Goal: Task Accomplishment & Management: Complete application form

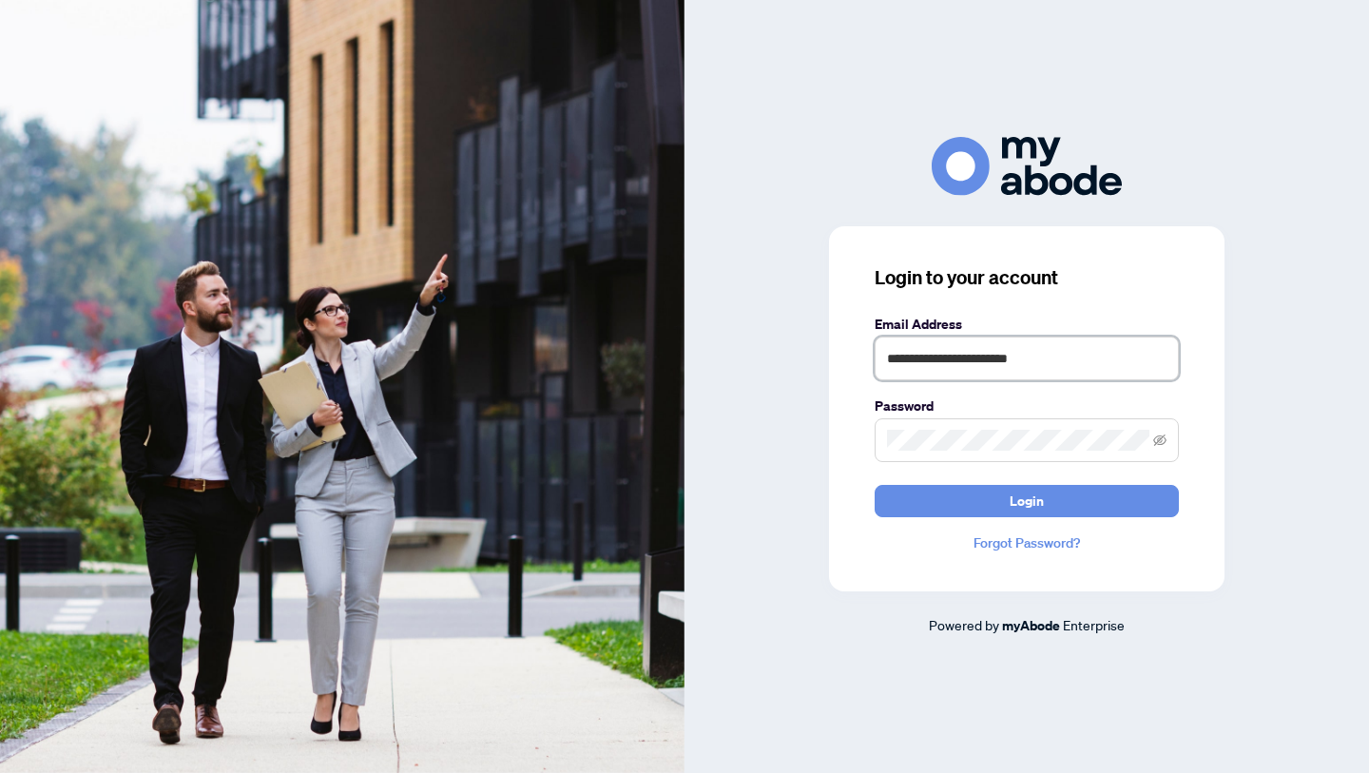
type input "**********"
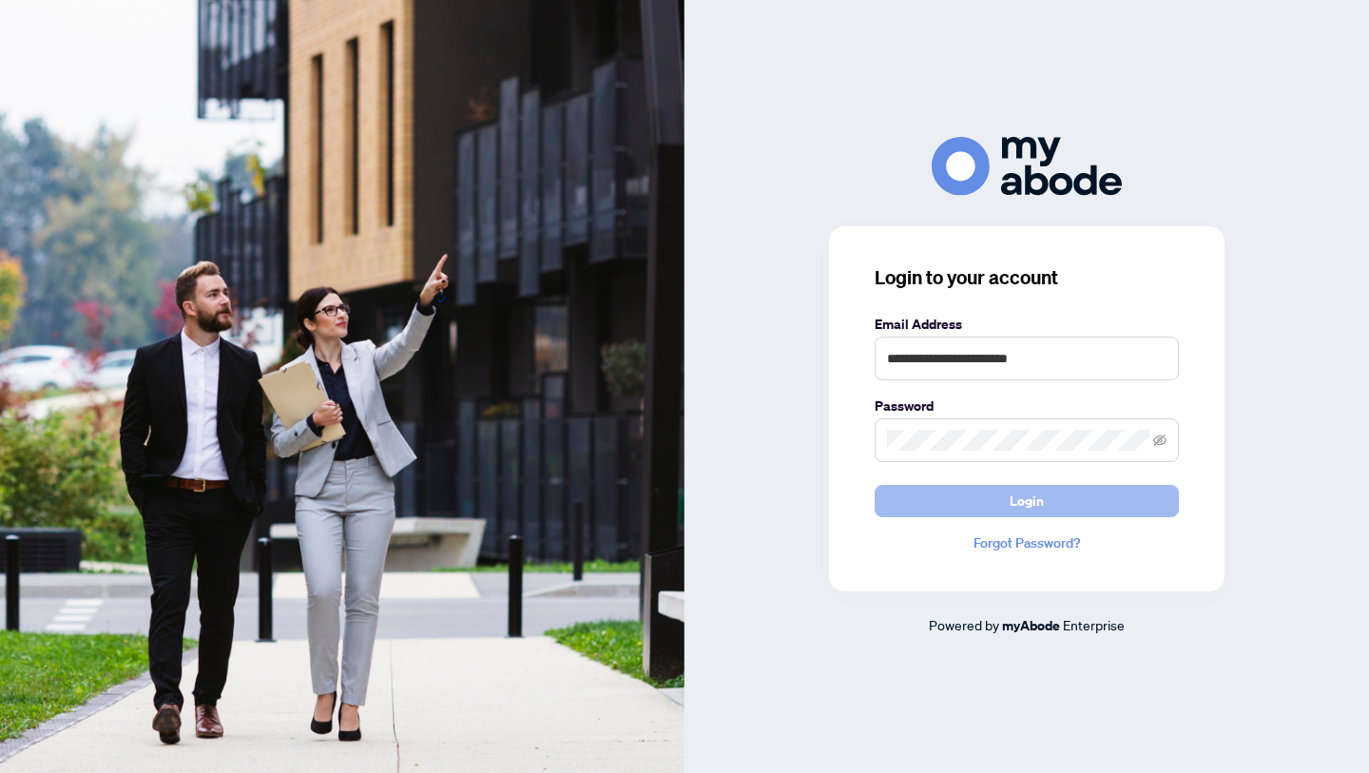
click at [998, 502] on button "Login" at bounding box center [1027, 501] width 304 height 32
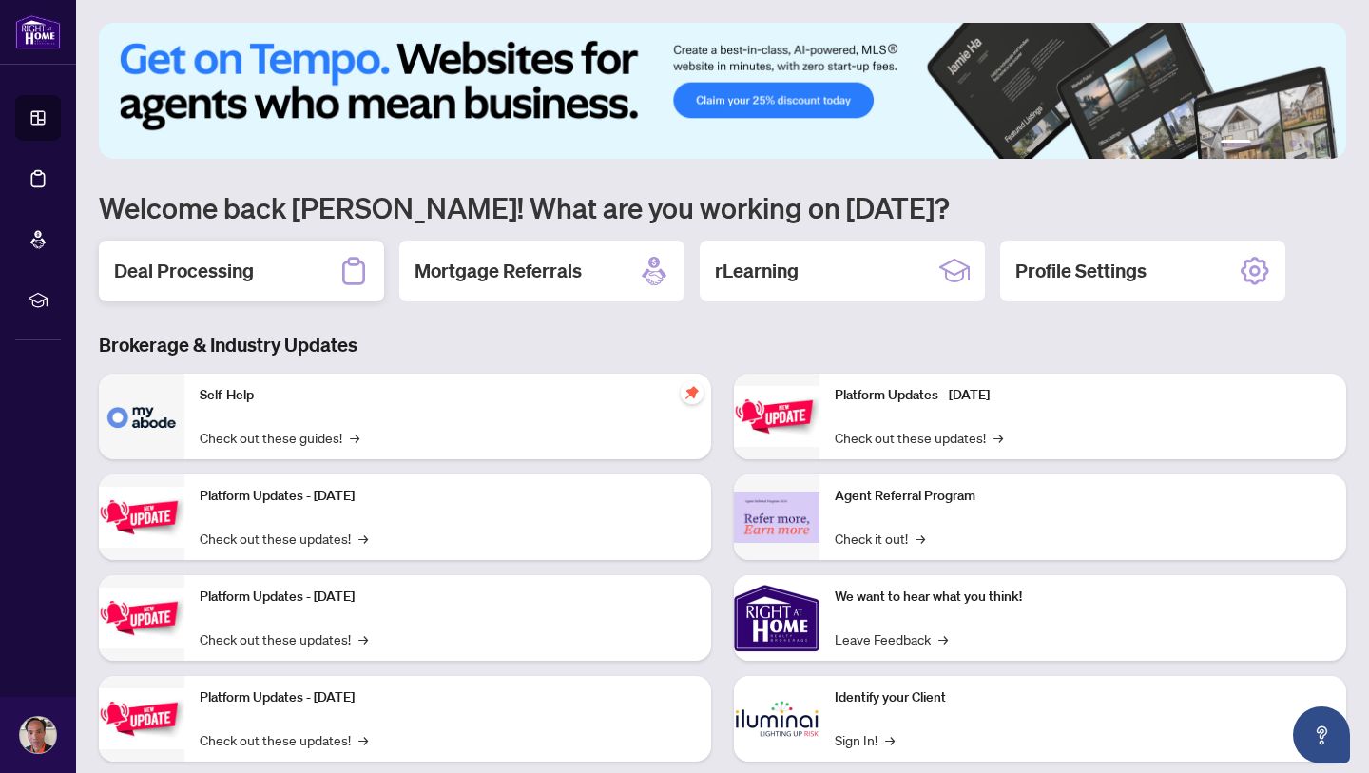
click at [226, 268] on h2 "Deal Processing" at bounding box center [184, 271] width 140 height 27
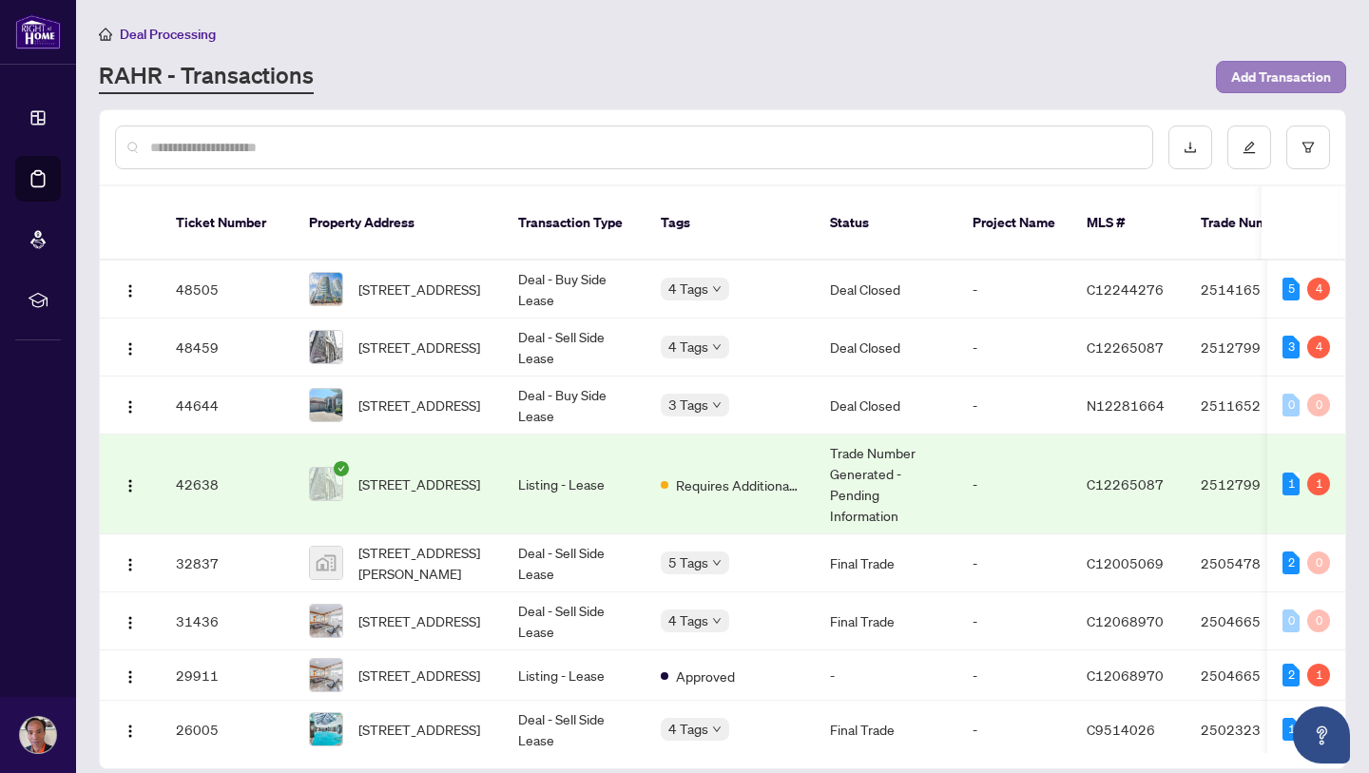
click at [1301, 74] on span "Add Transaction" at bounding box center [1281, 77] width 100 height 30
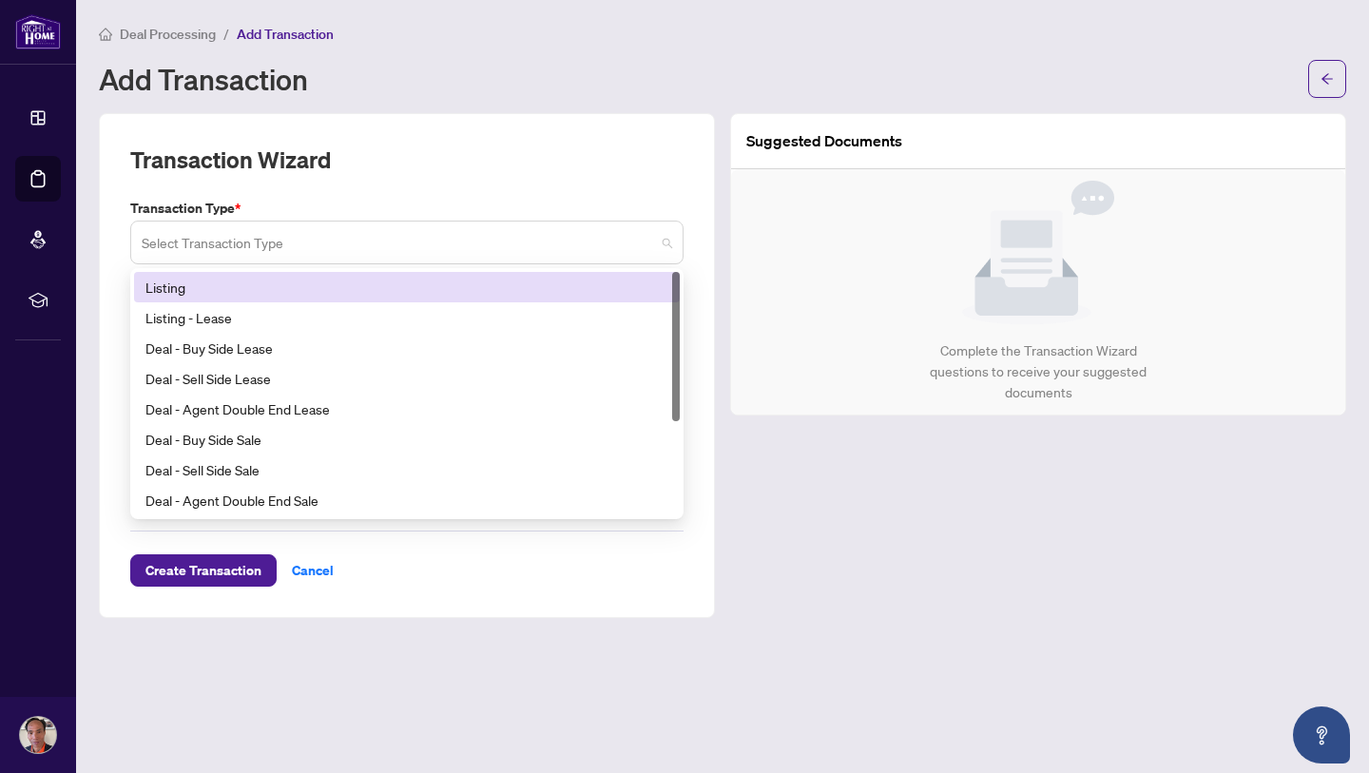
click at [668, 247] on span at bounding box center [407, 242] width 531 height 36
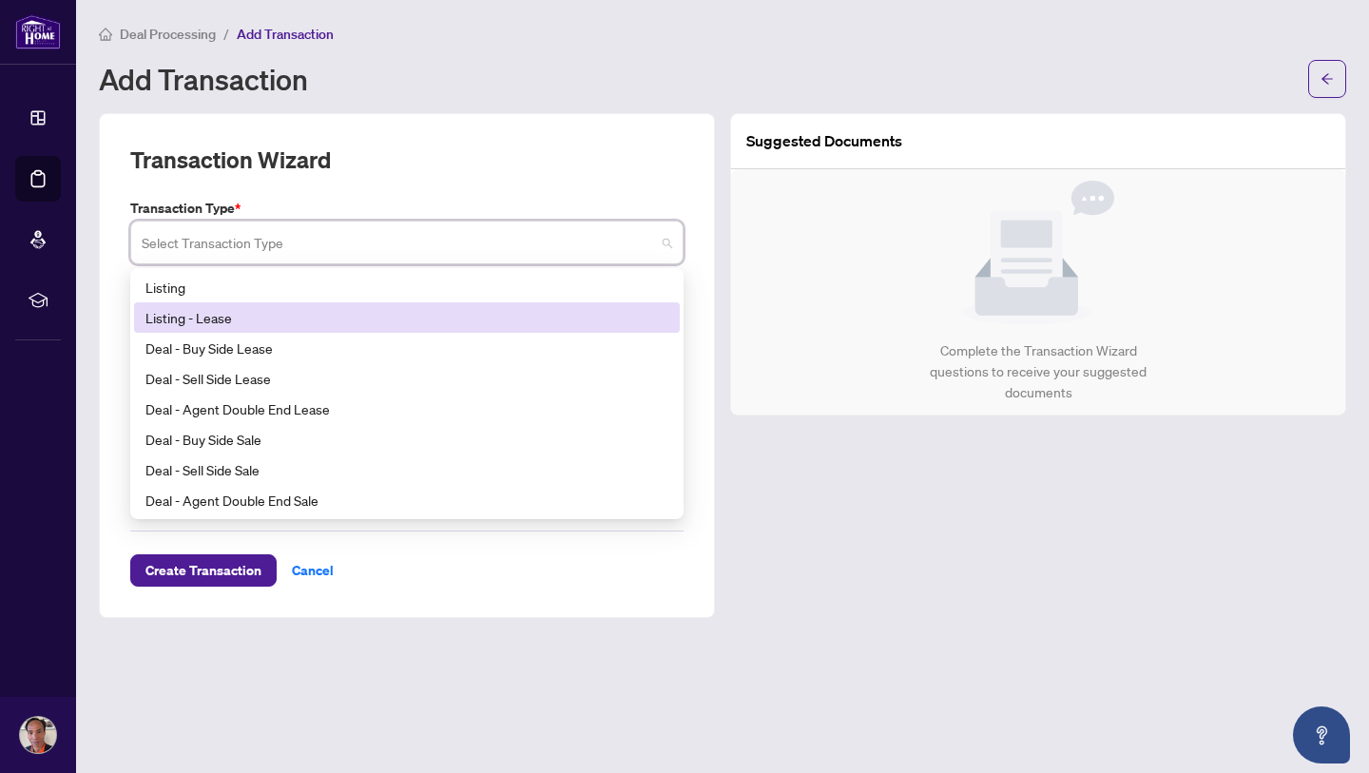
click at [198, 317] on div "Listing - Lease" at bounding box center [406, 317] width 523 height 21
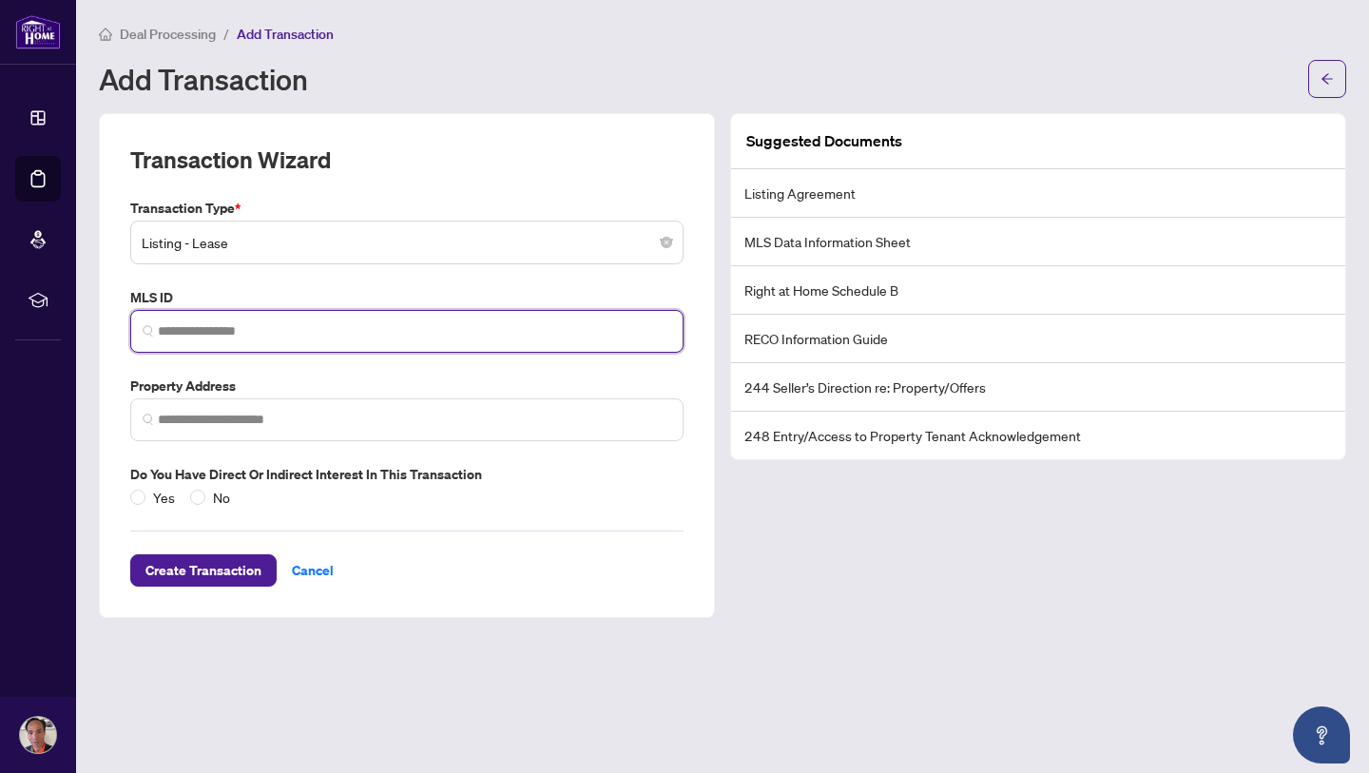
click at [202, 331] on input "search" at bounding box center [415, 331] width 514 height 20
paste input "**********"
type input "*"
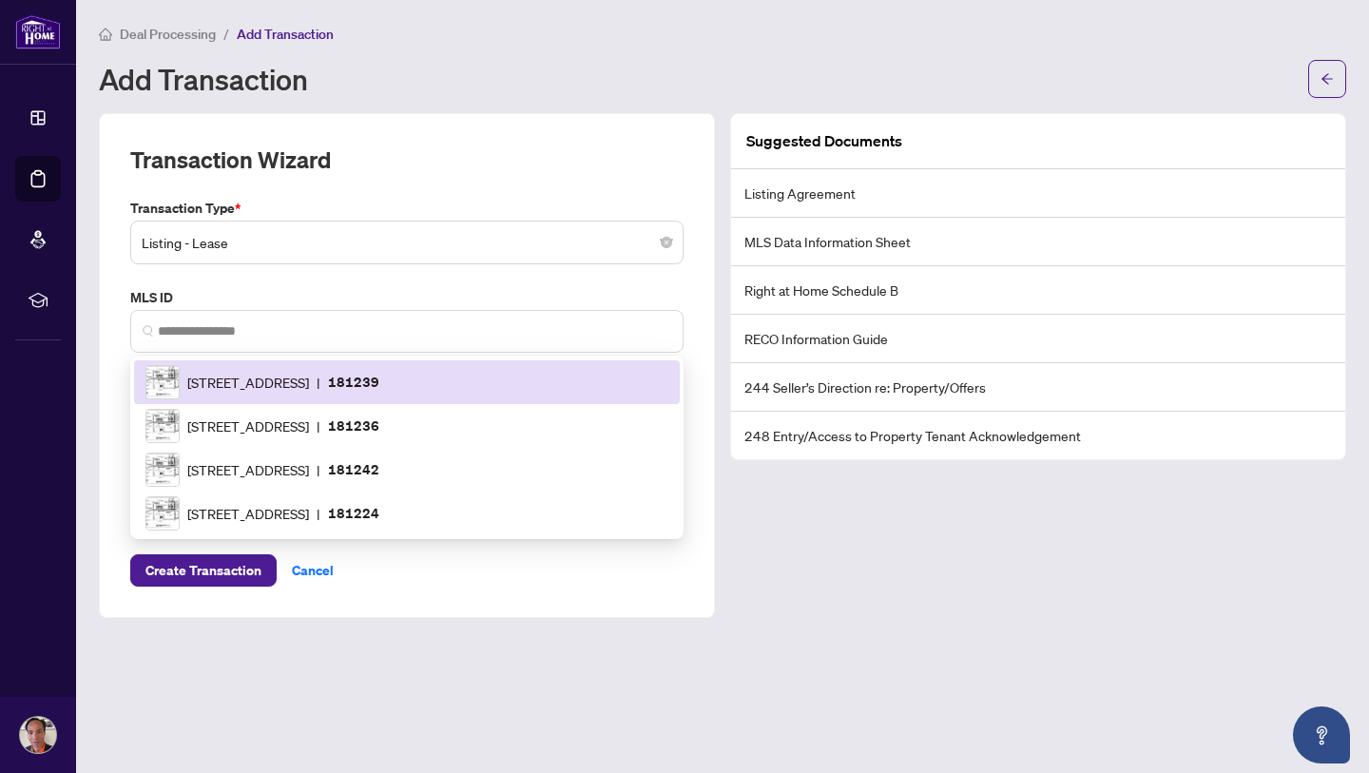
click at [265, 287] on label "MLS ID" at bounding box center [406, 297] width 553 height 21
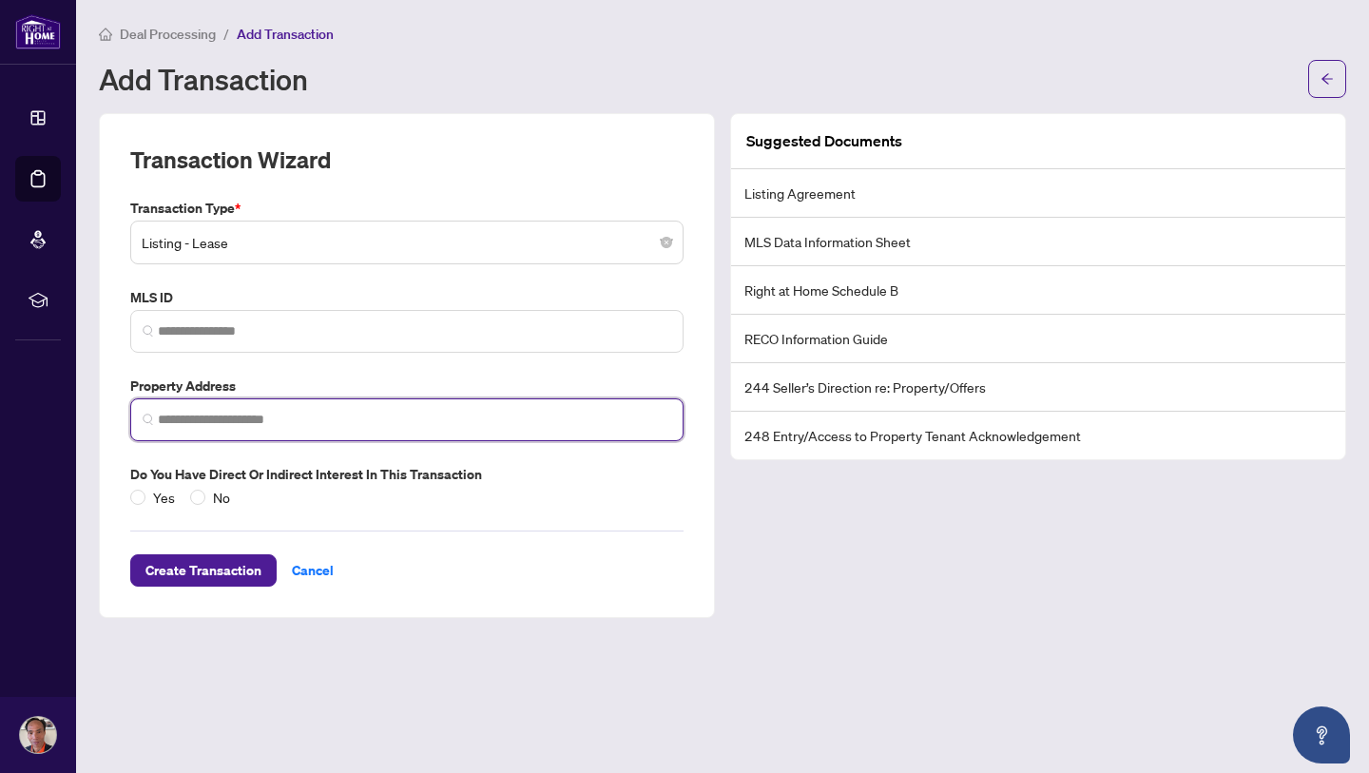
click at [229, 412] on input "search" at bounding box center [415, 420] width 514 height 20
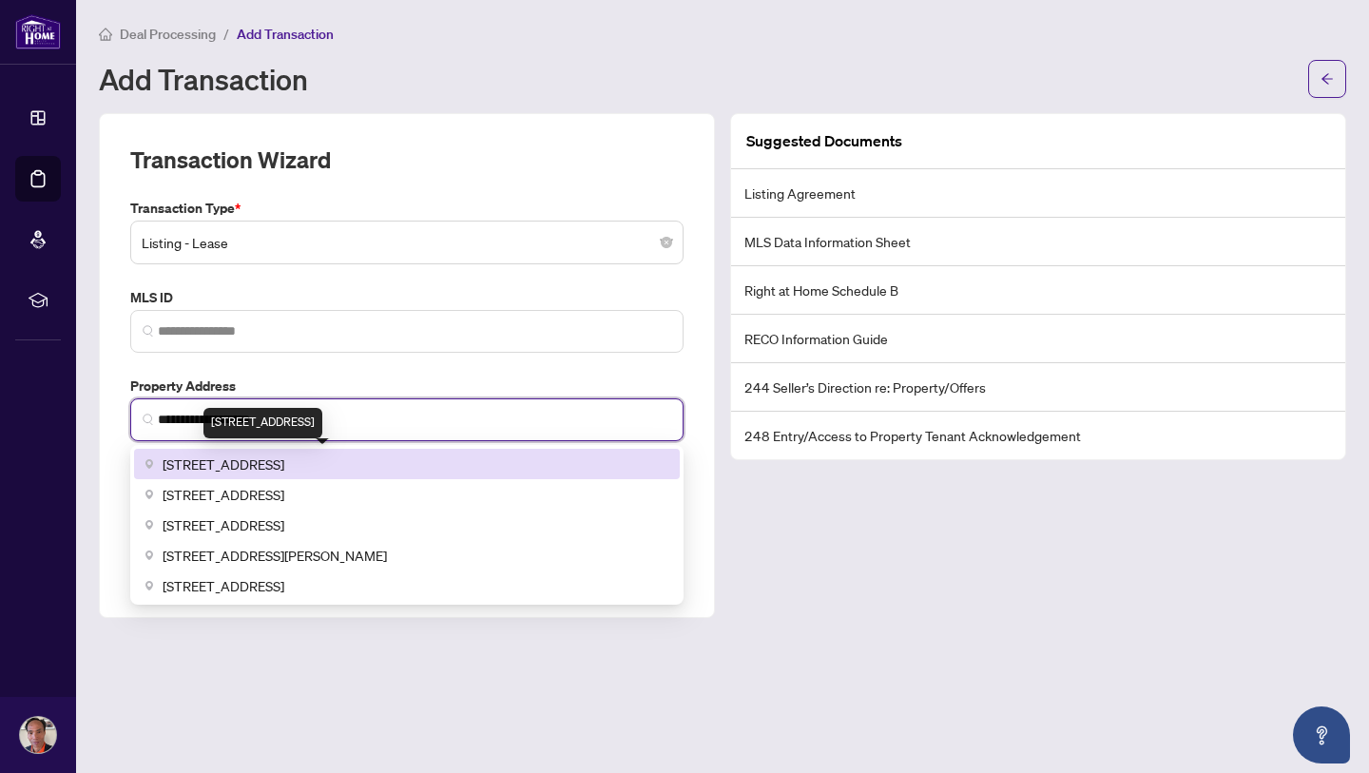
click at [261, 457] on span "[STREET_ADDRESS]" at bounding box center [224, 464] width 122 height 21
type input "**********"
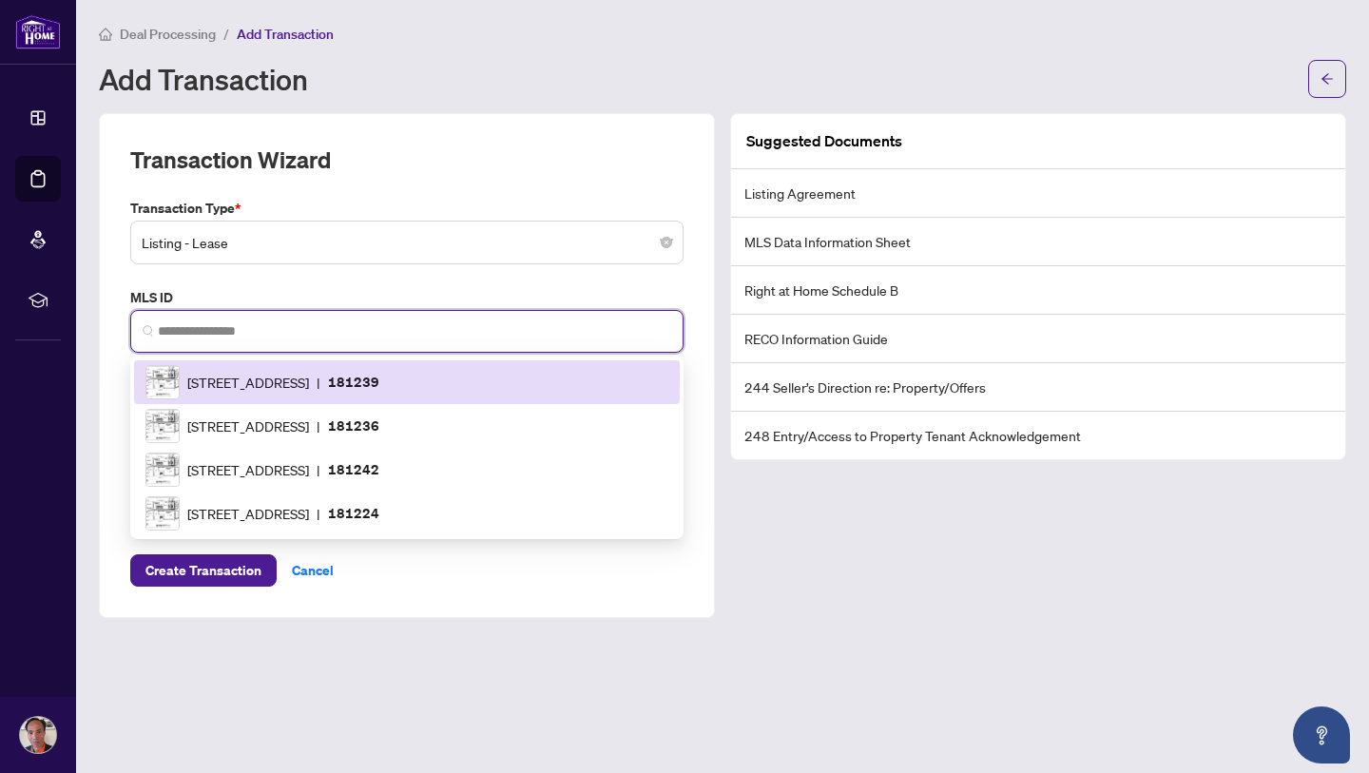
click at [226, 321] on input "search" at bounding box center [415, 331] width 514 height 20
paste input "********"
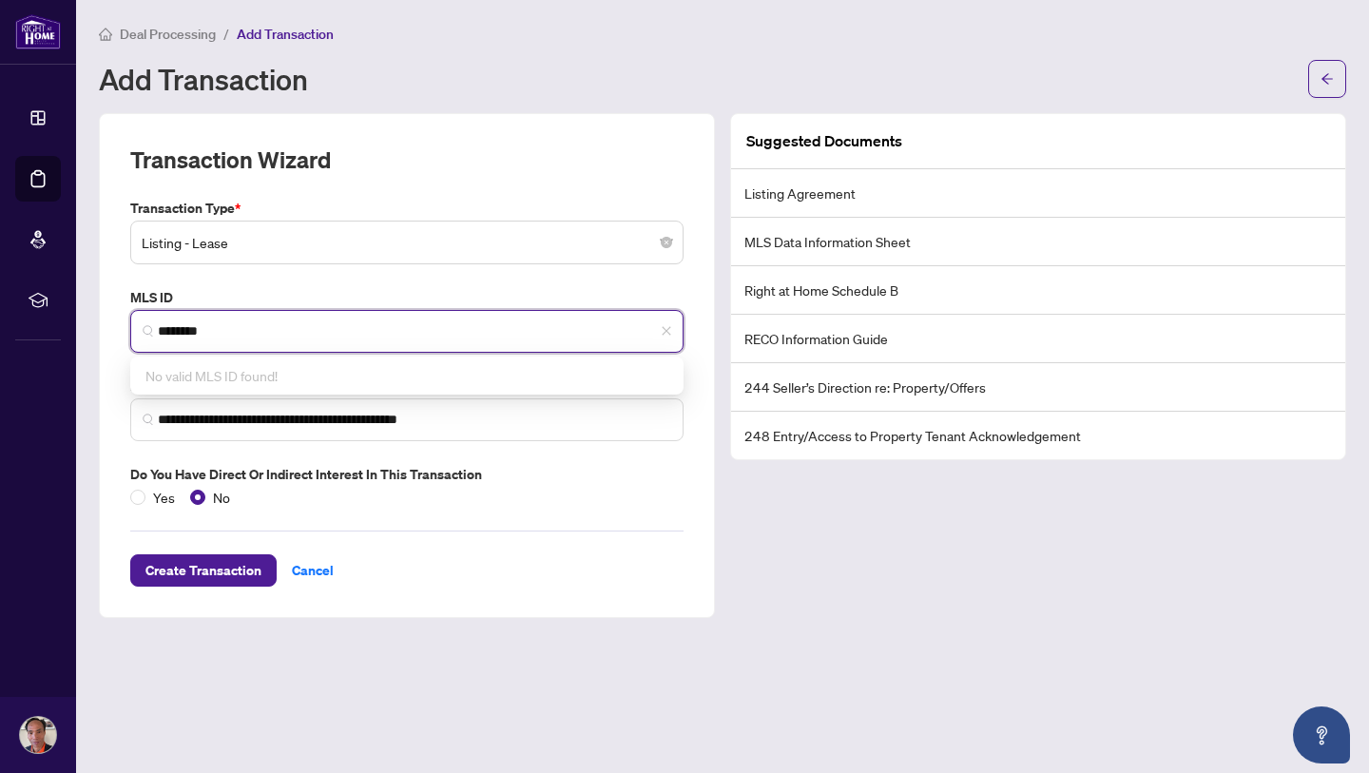
type input "*********"
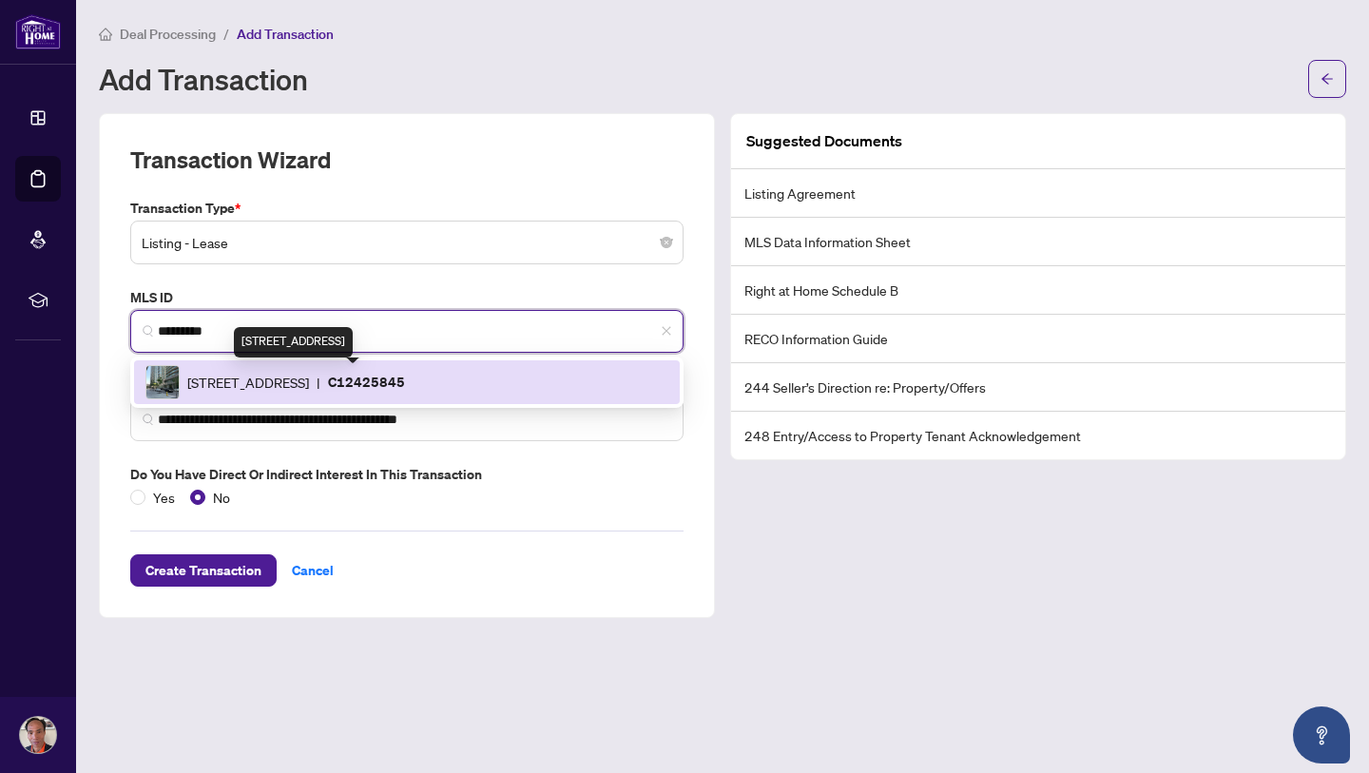
click at [309, 378] on span "[STREET_ADDRESS]" at bounding box center [248, 382] width 122 height 21
type input "**********"
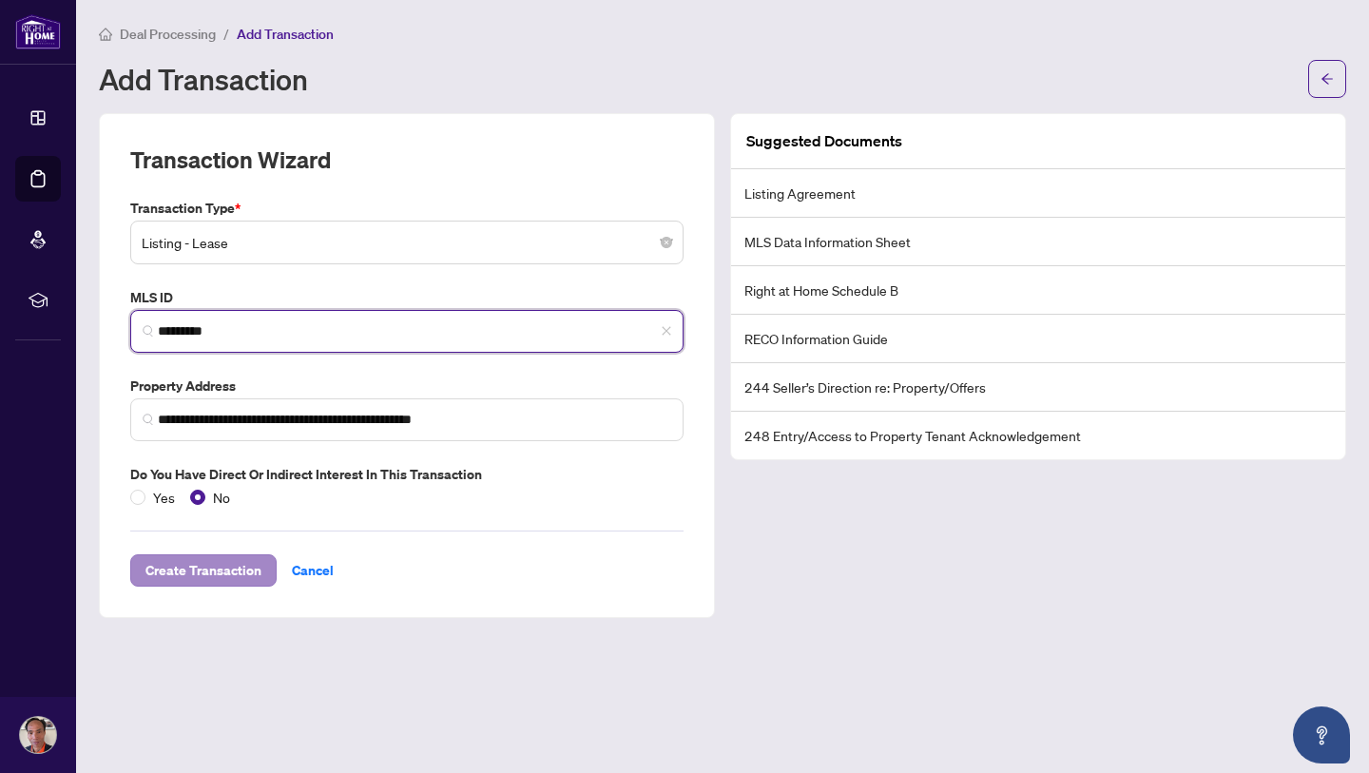
type input "*********"
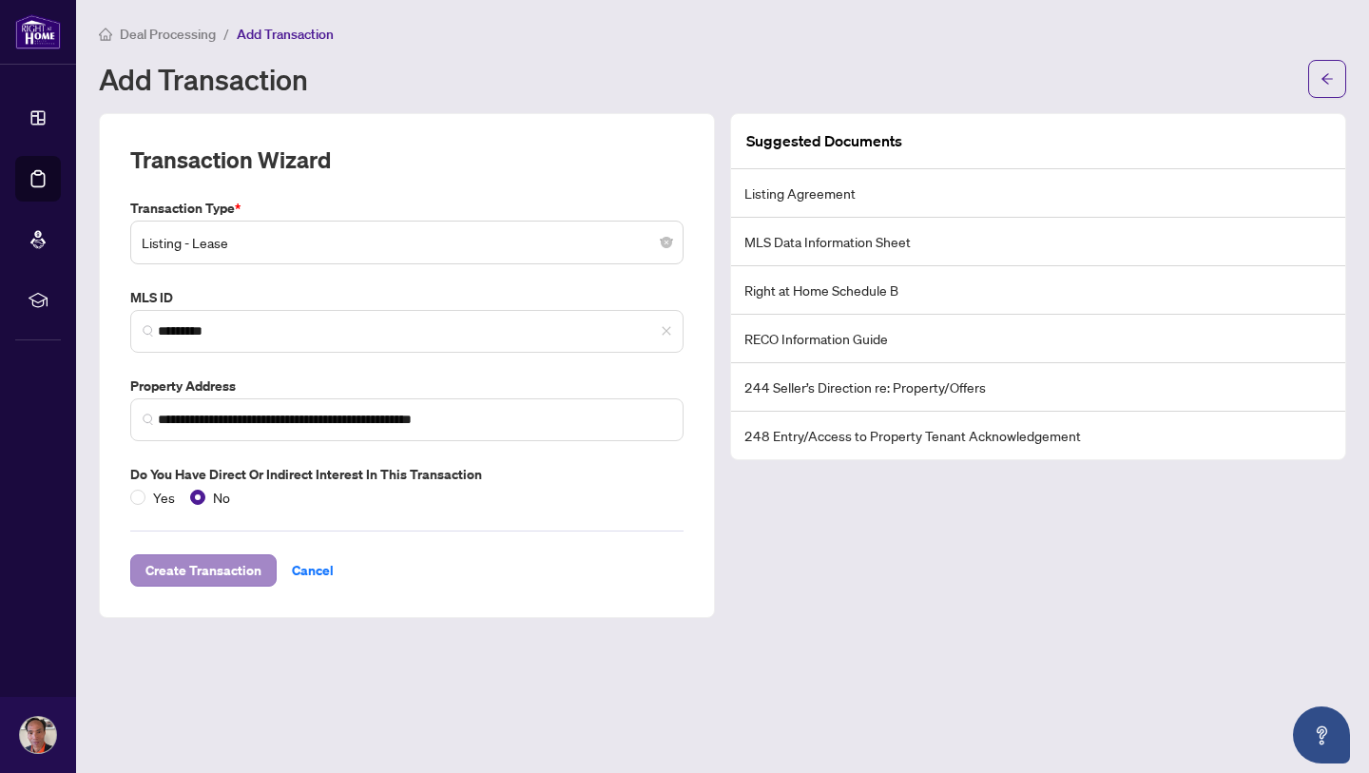
click at [193, 570] on span "Create Transaction" at bounding box center [203, 570] width 116 height 30
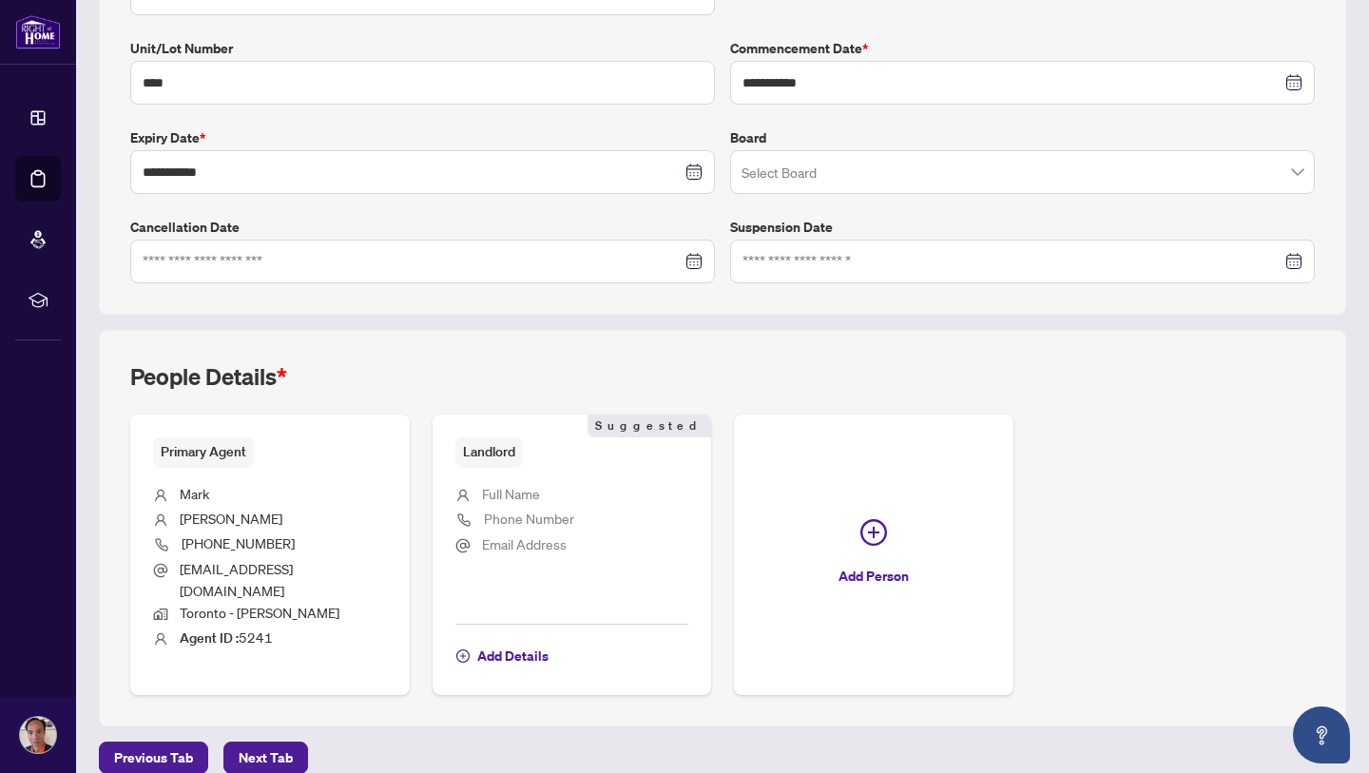
scroll to position [396, 0]
click at [272, 744] on span "Next Tab" at bounding box center [266, 759] width 54 height 30
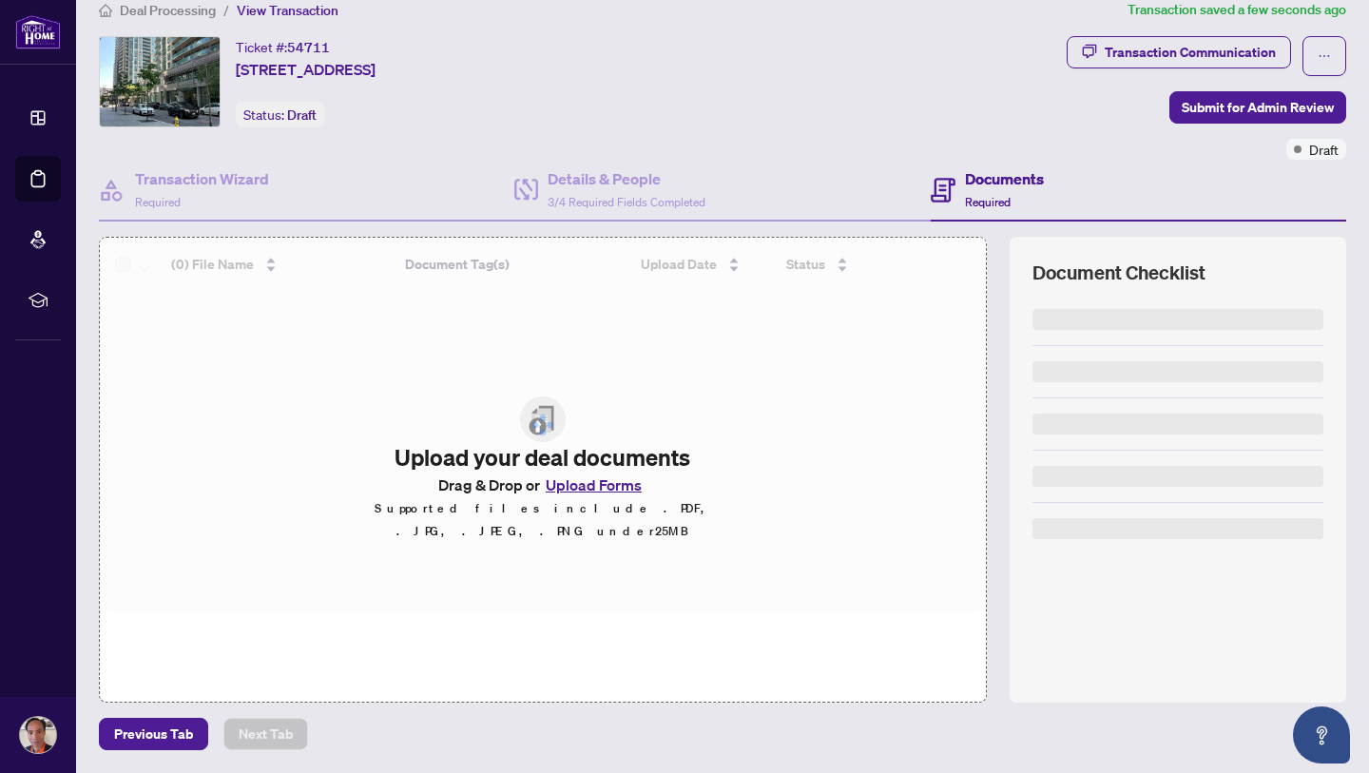
scroll to position [23, 0]
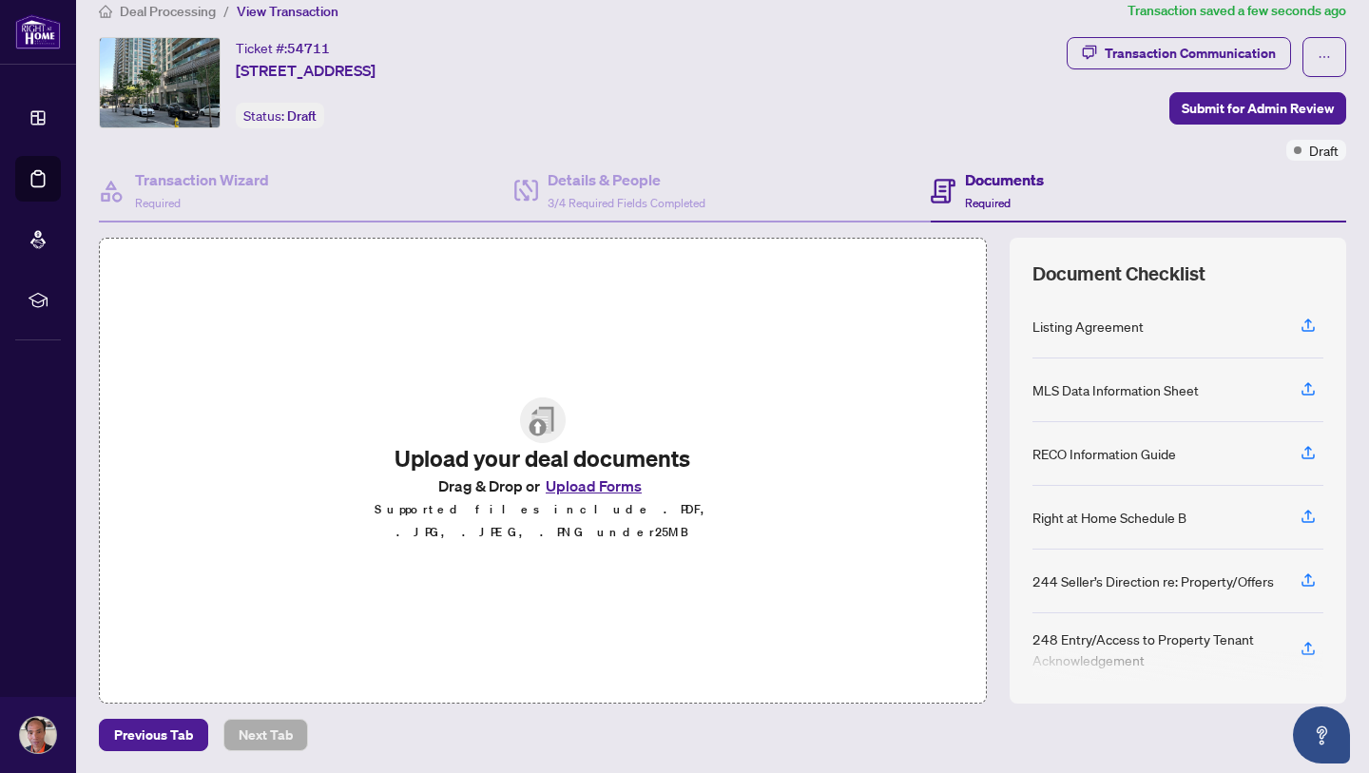
click at [593, 493] on button "Upload Forms" at bounding box center [593, 486] width 107 height 25
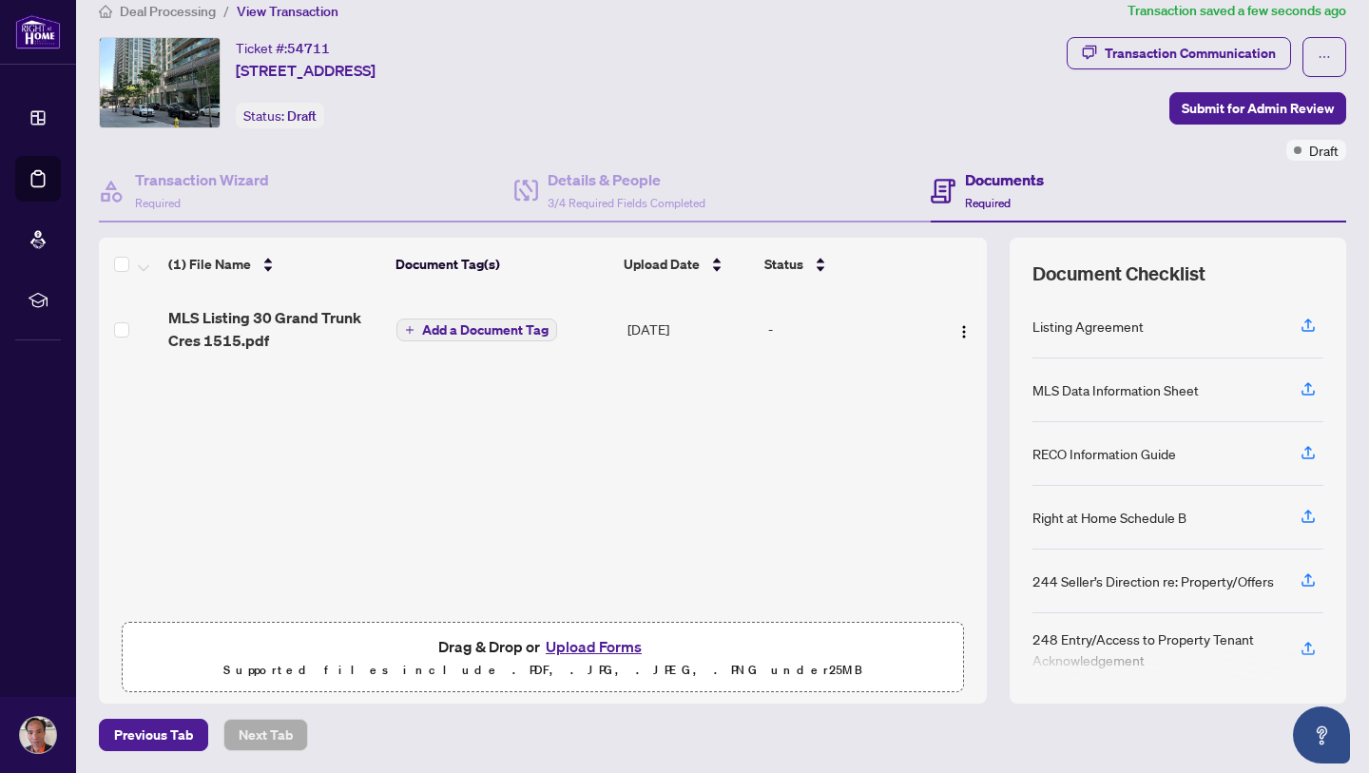
click at [543, 335] on span "Add a Document Tag" at bounding box center [485, 329] width 126 height 13
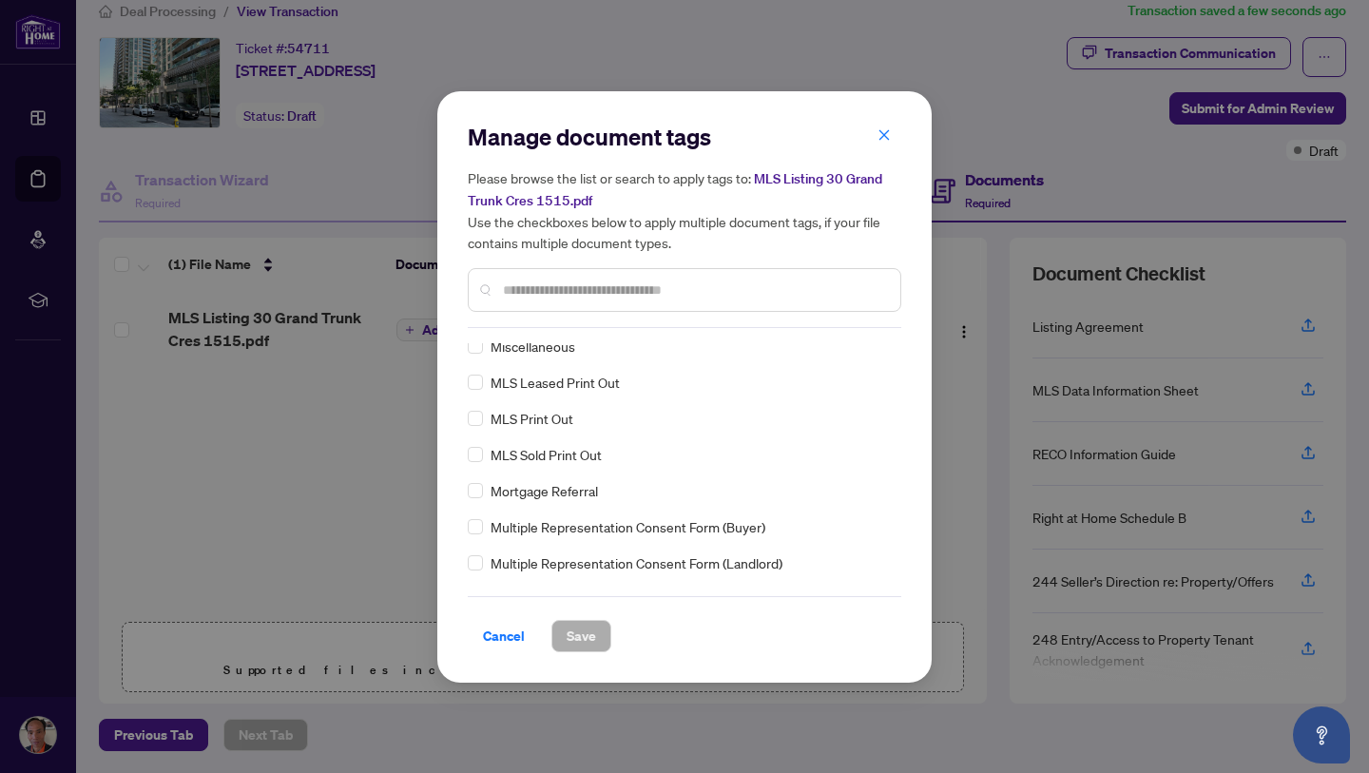
scroll to position [2679, 0]
click at [533, 426] on span "MLS Print Out" at bounding box center [532, 421] width 83 height 21
click at [587, 638] on span "Save" at bounding box center [581, 636] width 29 height 30
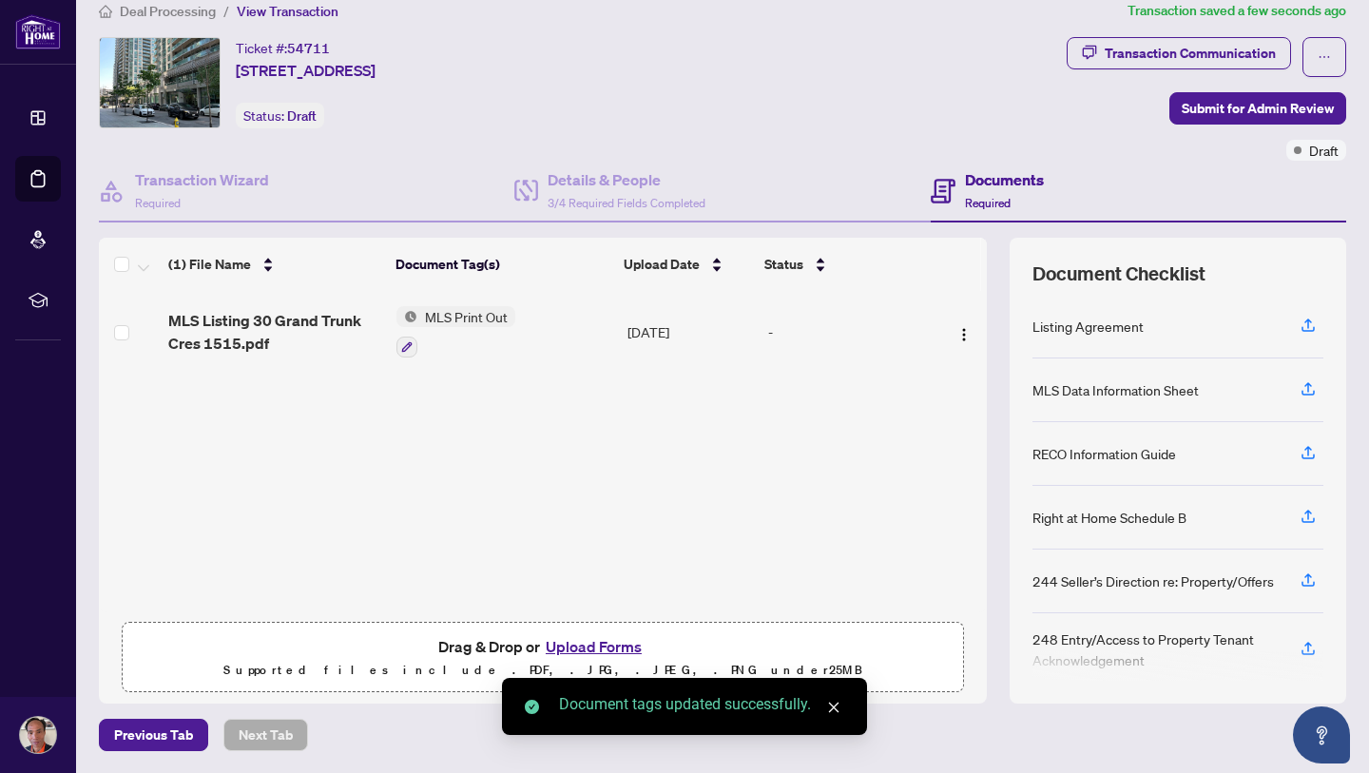
scroll to position [0, 0]
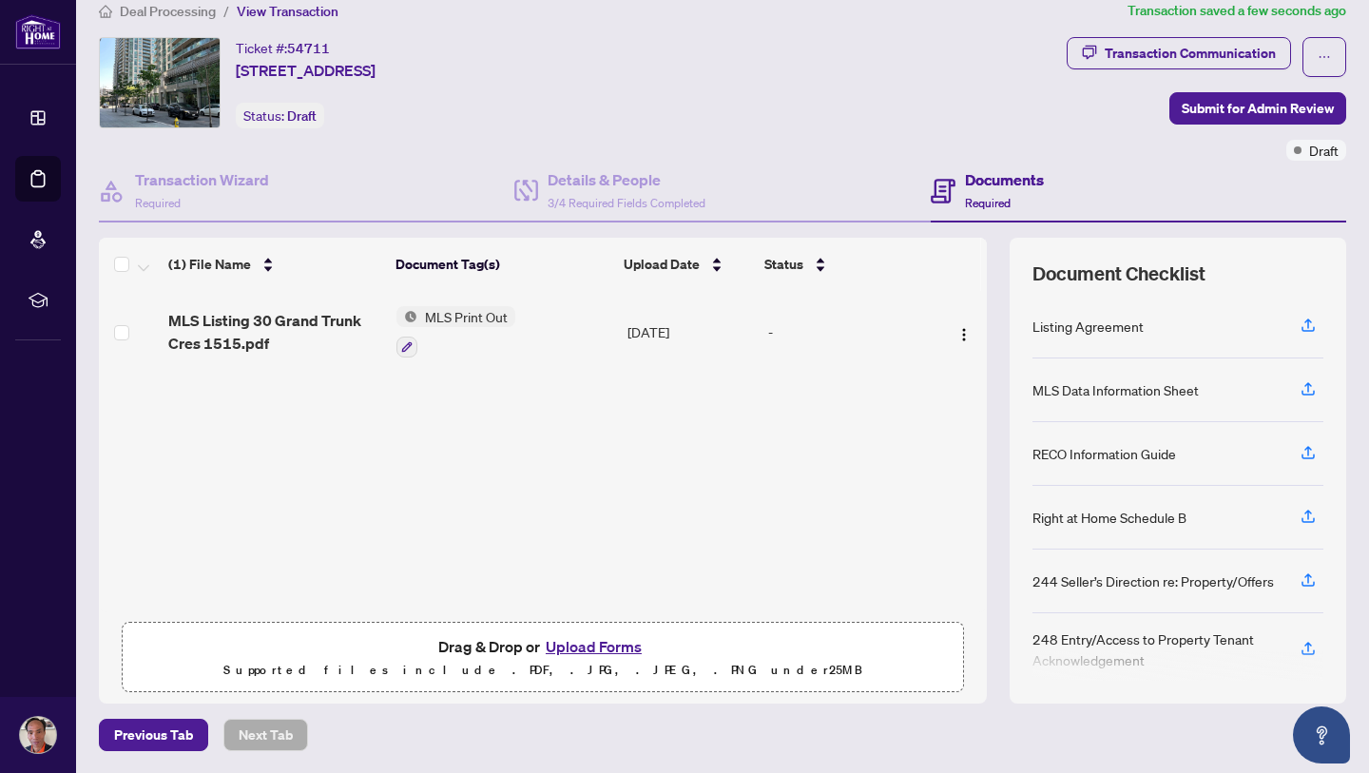
click at [600, 643] on button "Upload Forms" at bounding box center [593, 646] width 107 height 25
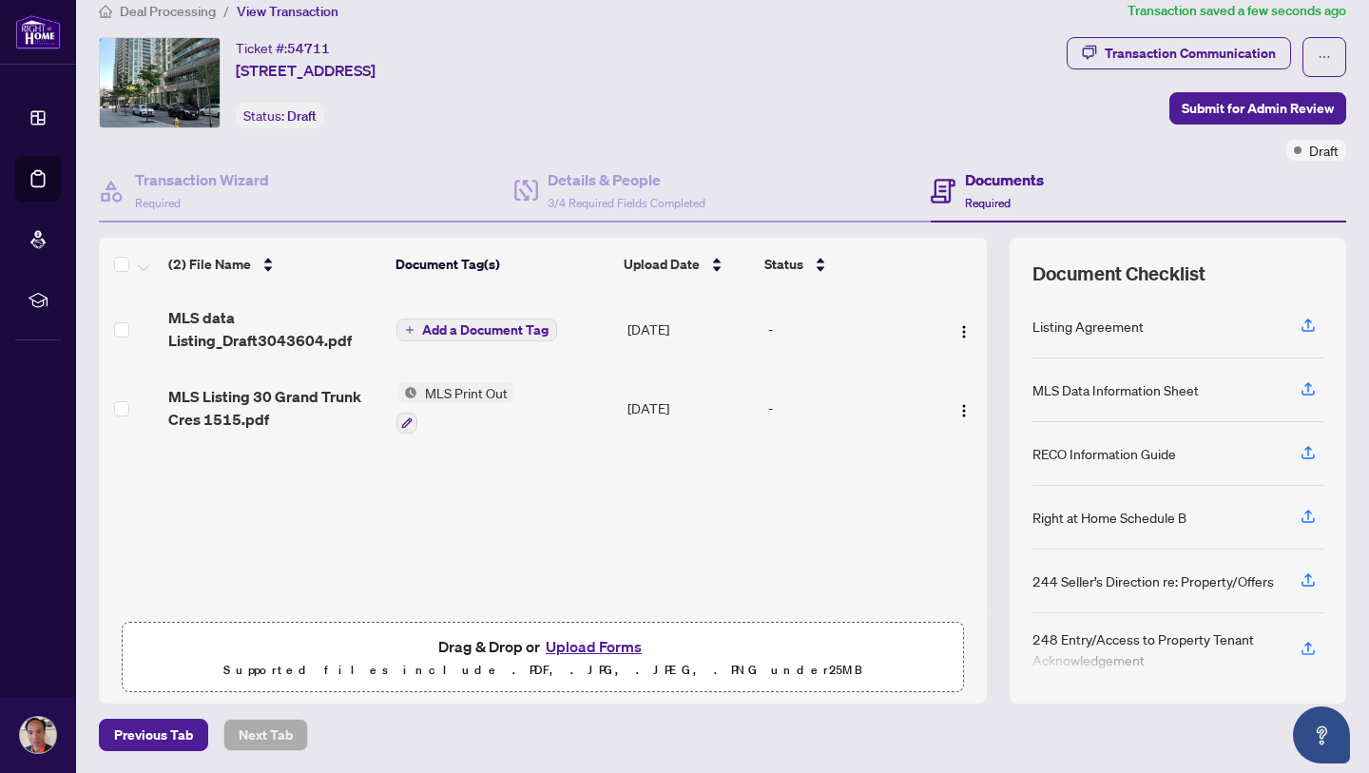
click at [514, 327] on span "Add a Document Tag" at bounding box center [485, 329] width 126 height 13
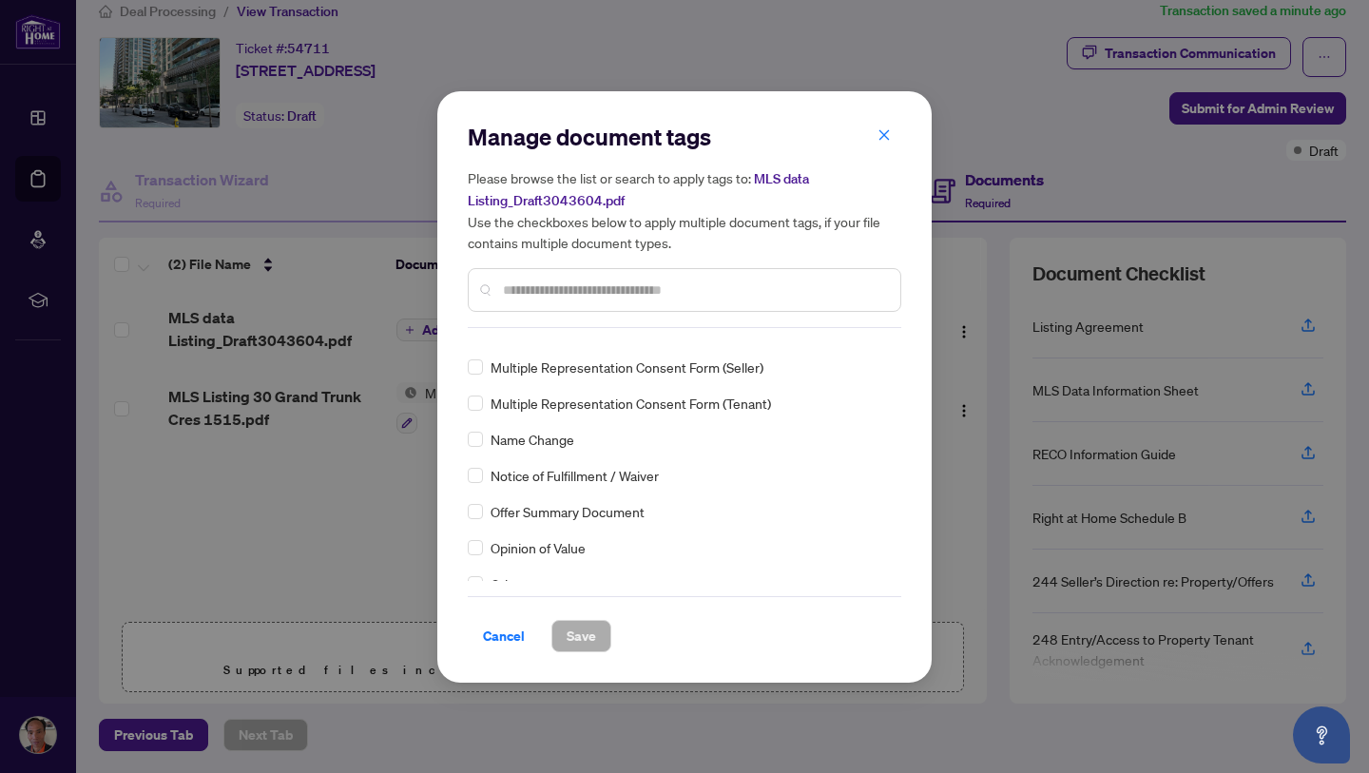
scroll to position [2918, 0]
click at [502, 631] on span "Cancel" at bounding box center [504, 636] width 42 height 30
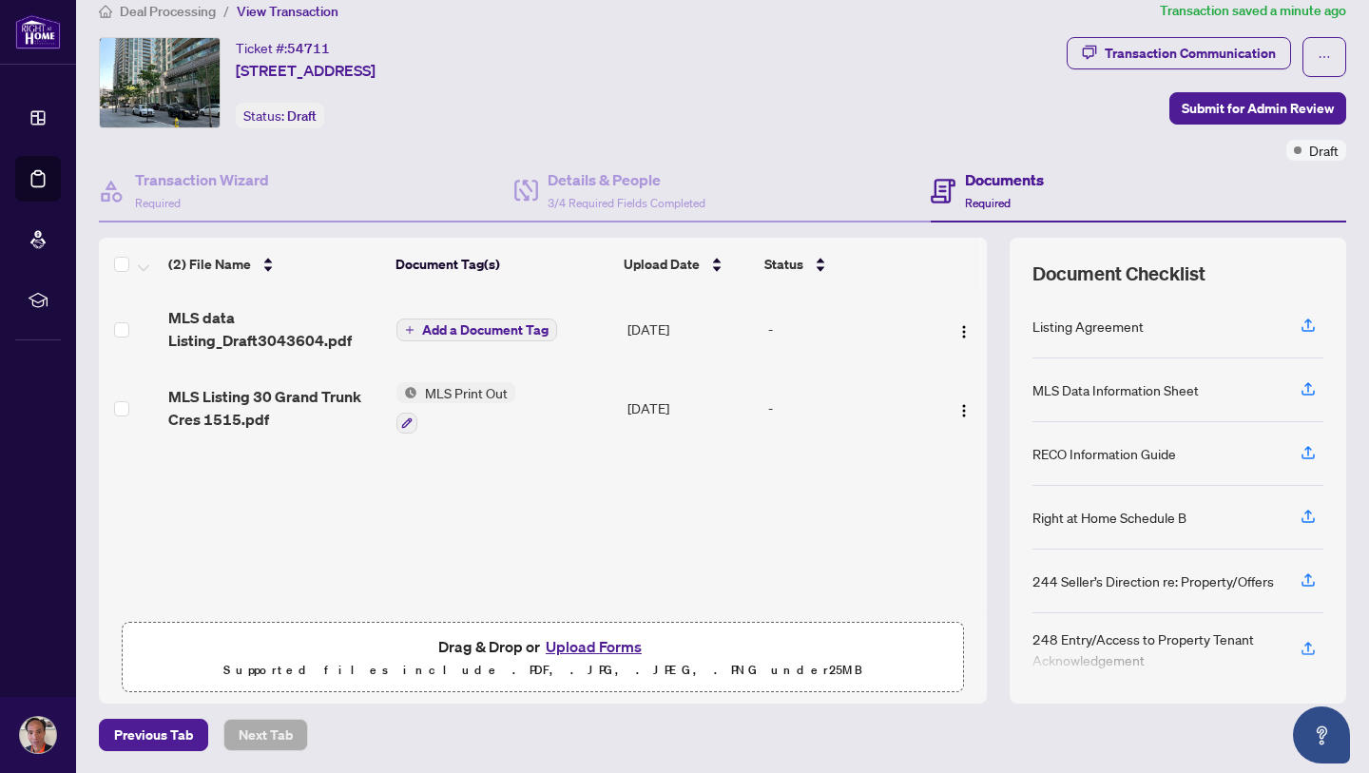
click at [586, 649] on button "Upload Forms" at bounding box center [593, 646] width 107 height 25
click at [605, 650] on button "Upload Forms" at bounding box center [593, 646] width 107 height 25
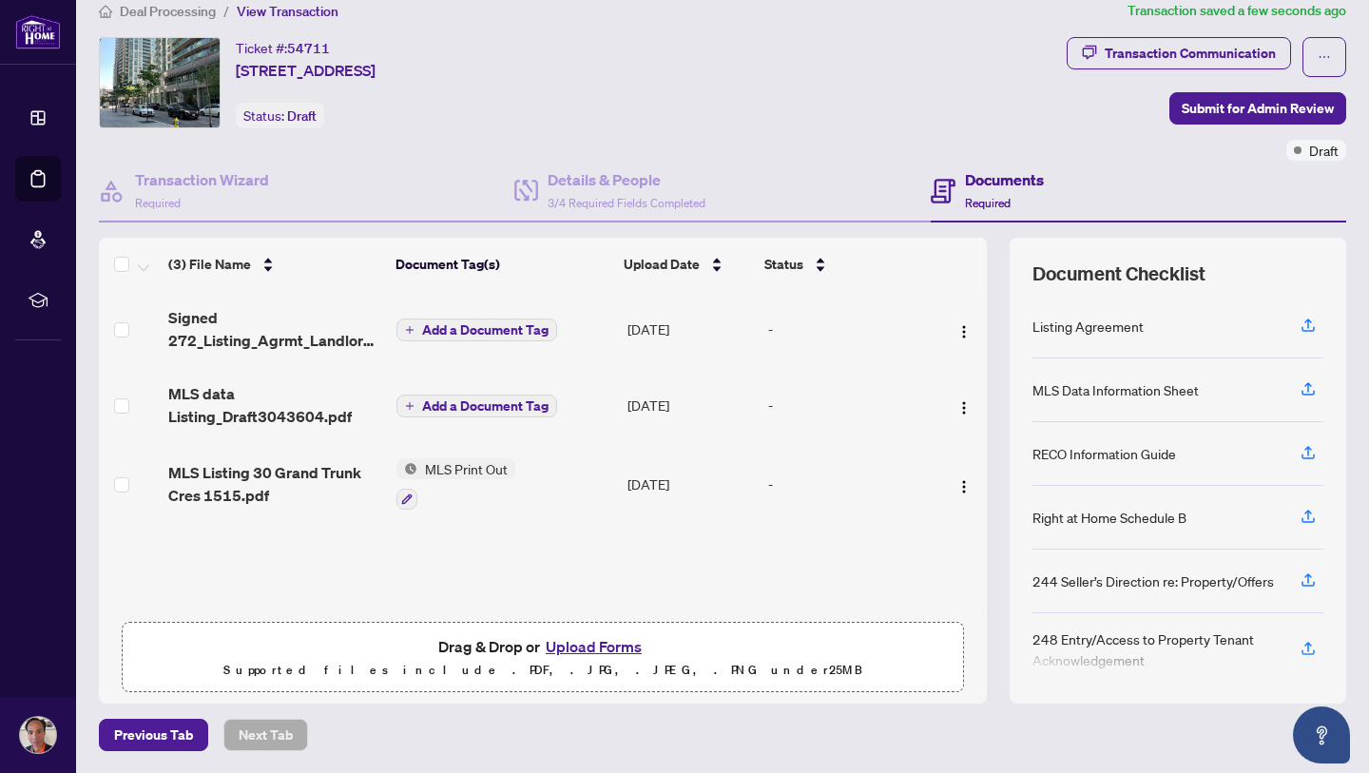
click at [499, 331] on span "Add a Document Tag" at bounding box center [485, 329] width 126 height 13
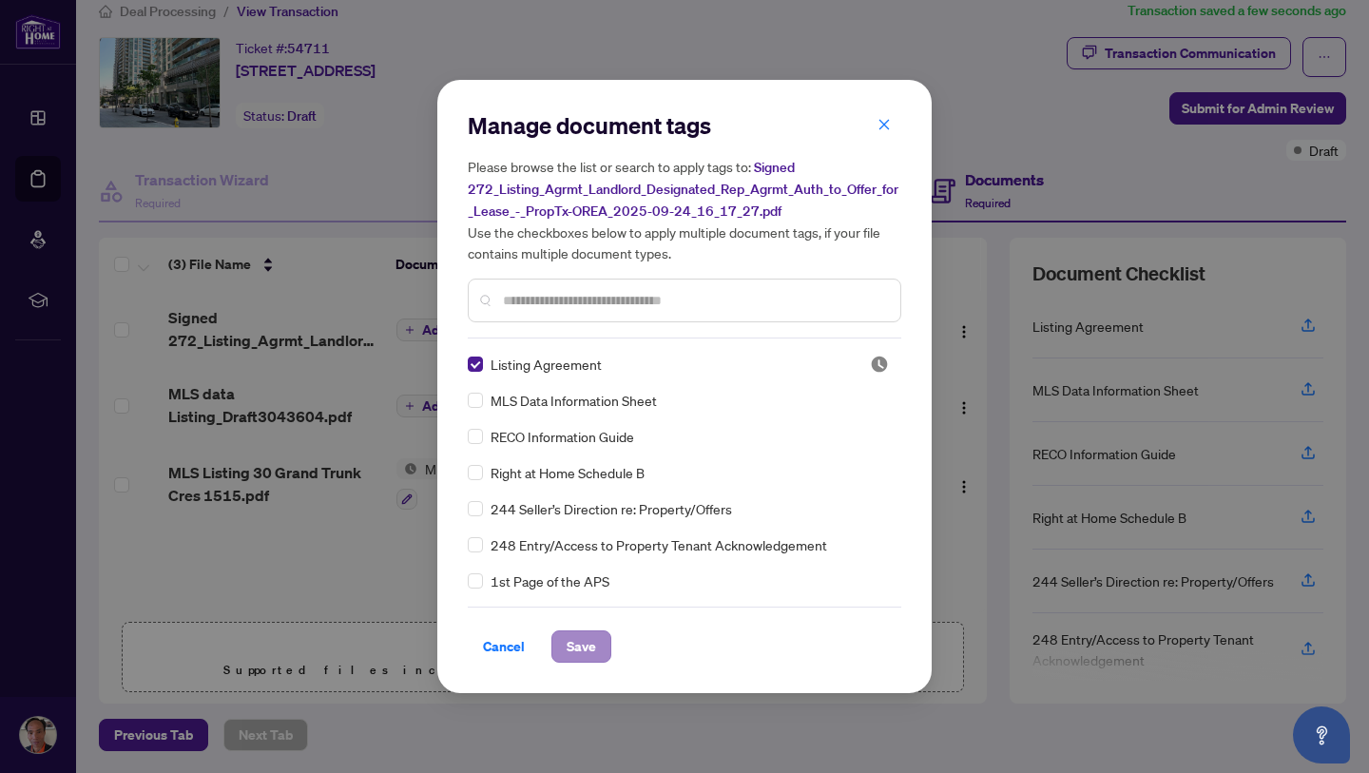
click at [572, 641] on span "Save" at bounding box center [581, 646] width 29 height 30
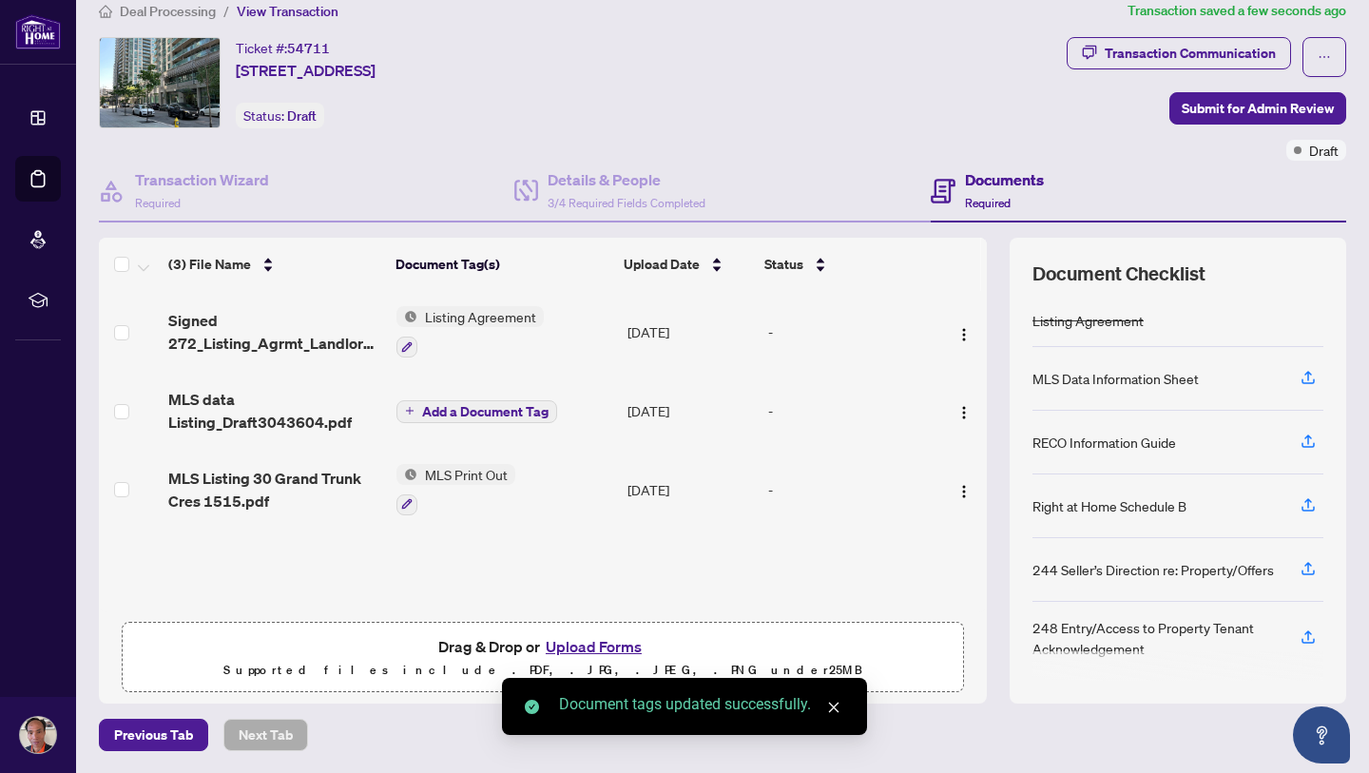
click at [510, 412] on span "Add a Document Tag" at bounding box center [485, 411] width 126 height 13
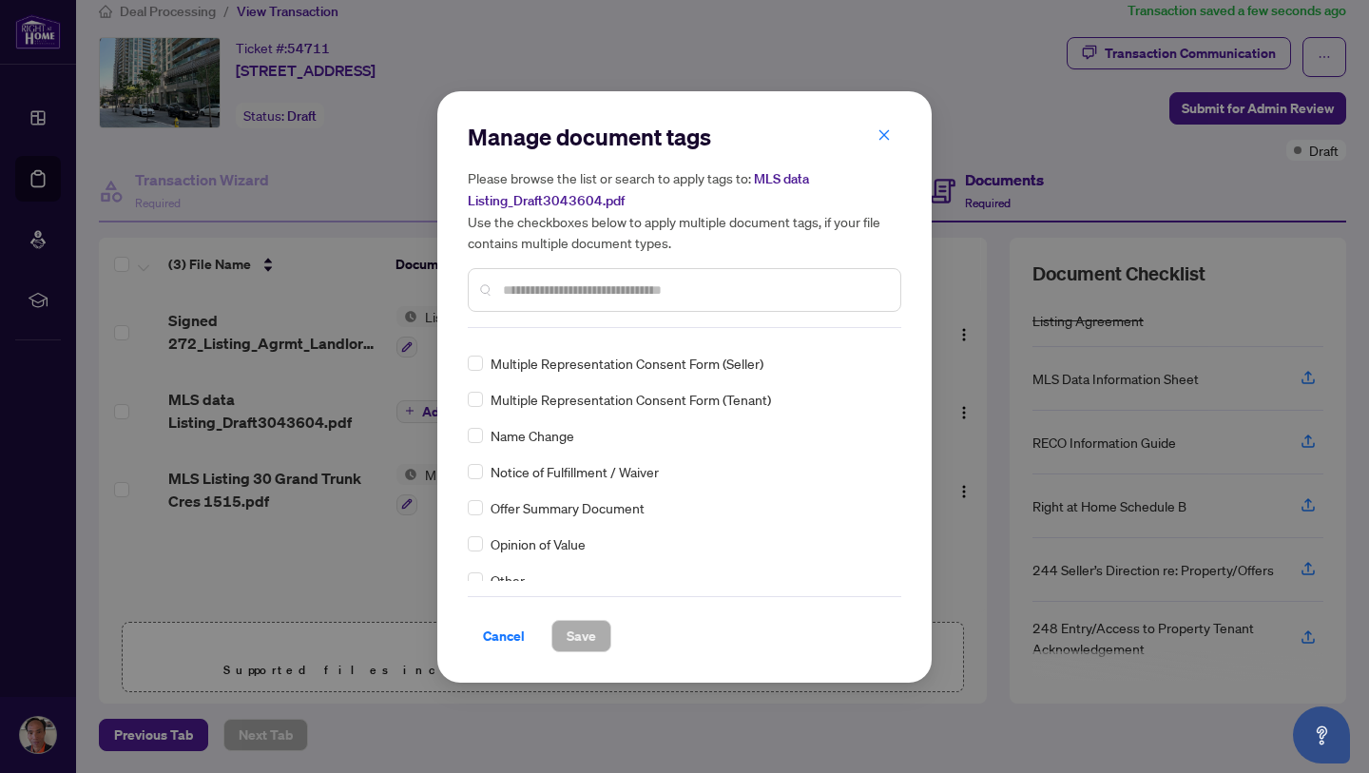
scroll to position [0, 0]
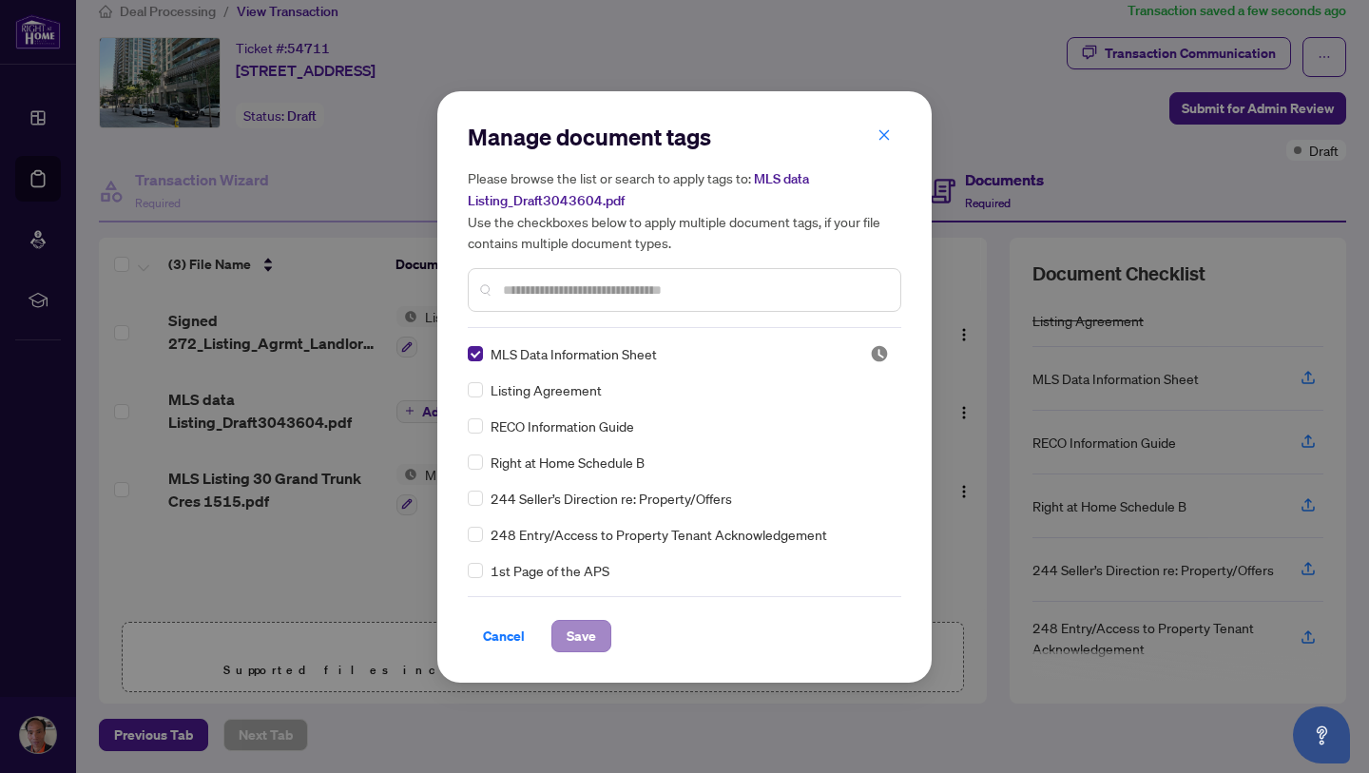
click at [572, 630] on span "Save" at bounding box center [581, 636] width 29 height 30
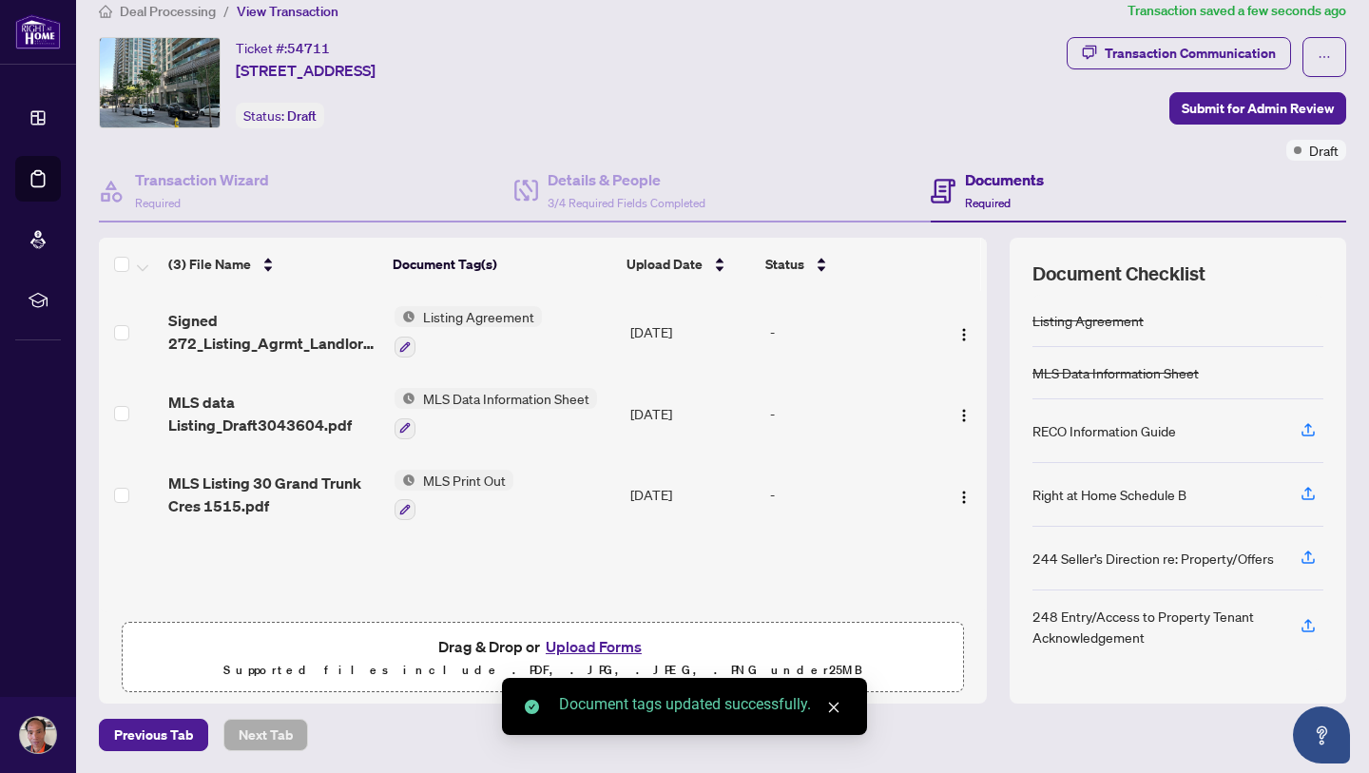
click at [584, 649] on button "Upload Forms" at bounding box center [593, 646] width 107 height 25
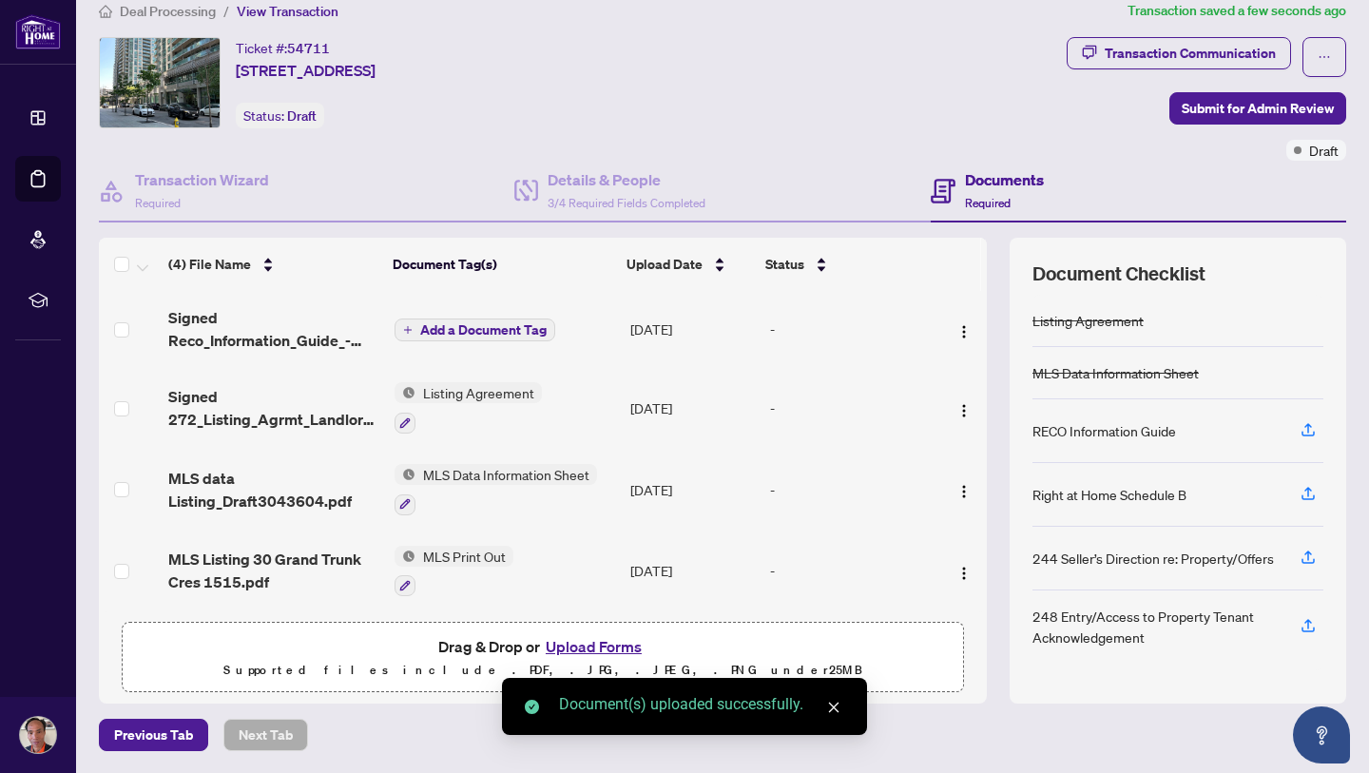
click at [528, 327] on span "Add a Document Tag" at bounding box center [483, 329] width 126 height 13
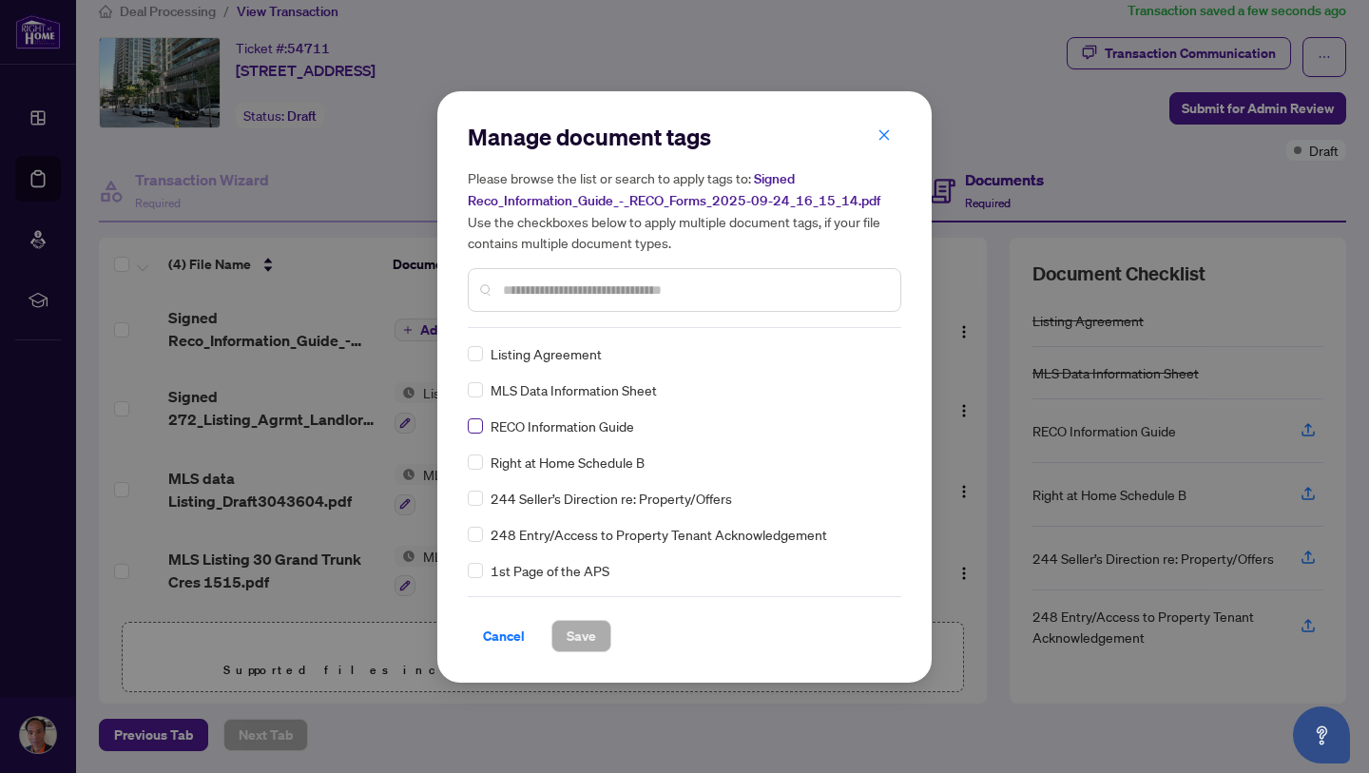
click at [481, 421] on span at bounding box center [475, 425] width 15 height 15
click at [578, 635] on span "Save" at bounding box center [581, 636] width 29 height 30
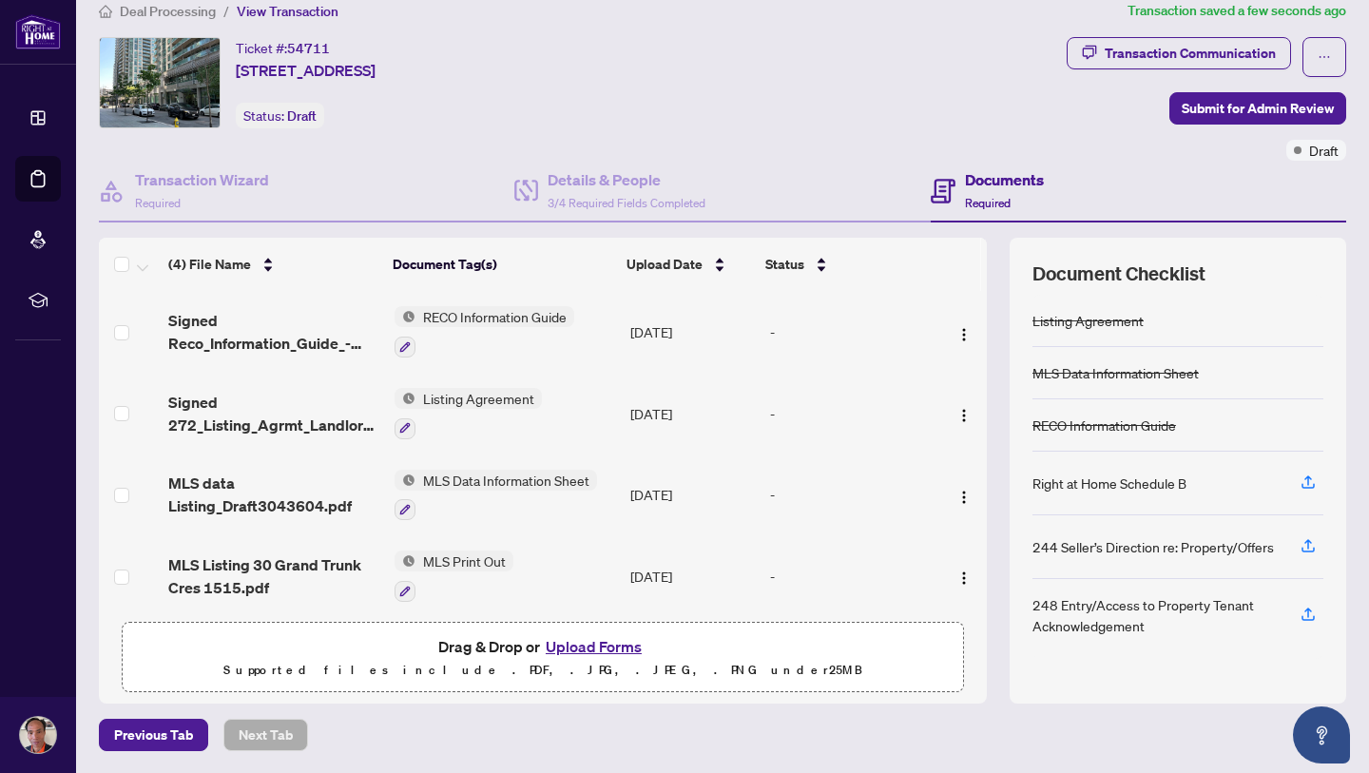
click at [595, 643] on button "Upload Forms" at bounding box center [593, 646] width 107 height 25
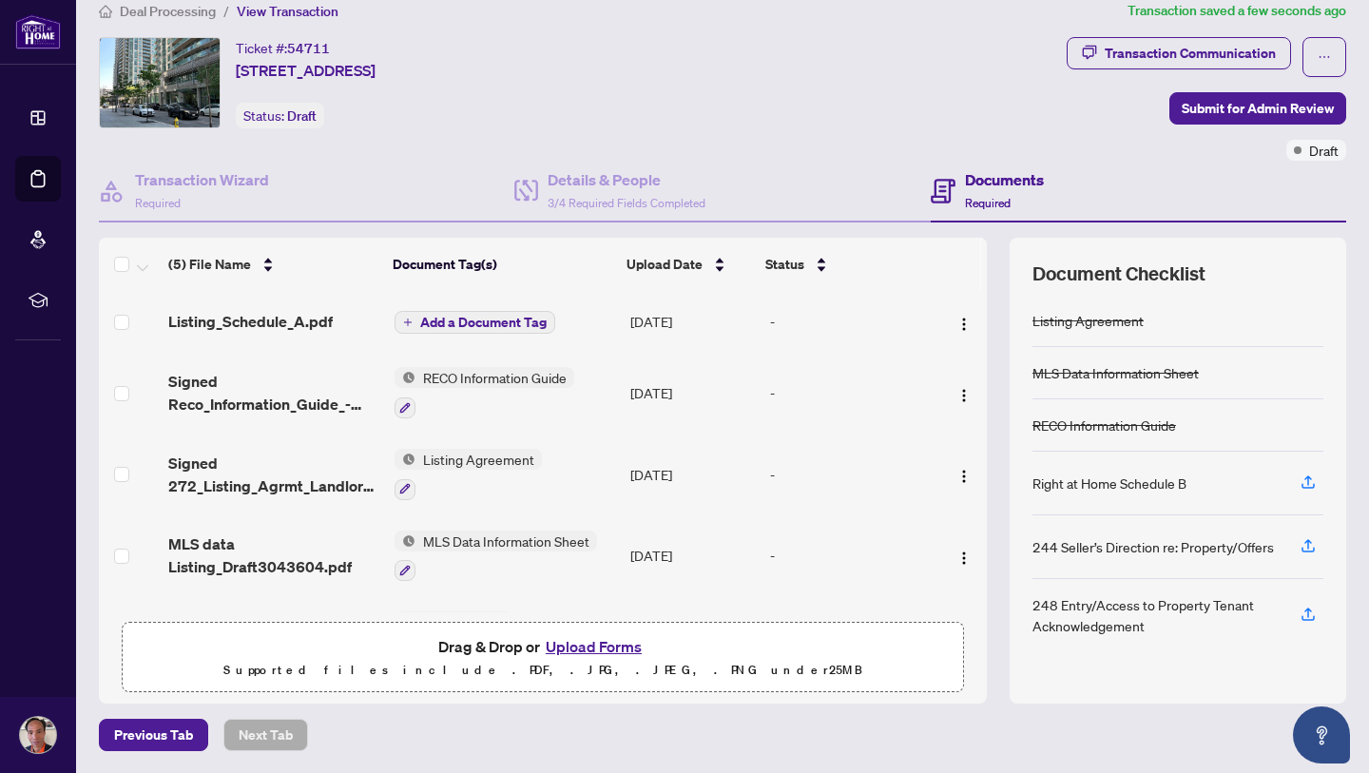
click at [521, 321] on span "Add a Document Tag" at bounding box center [483, 322] width 126 height 13
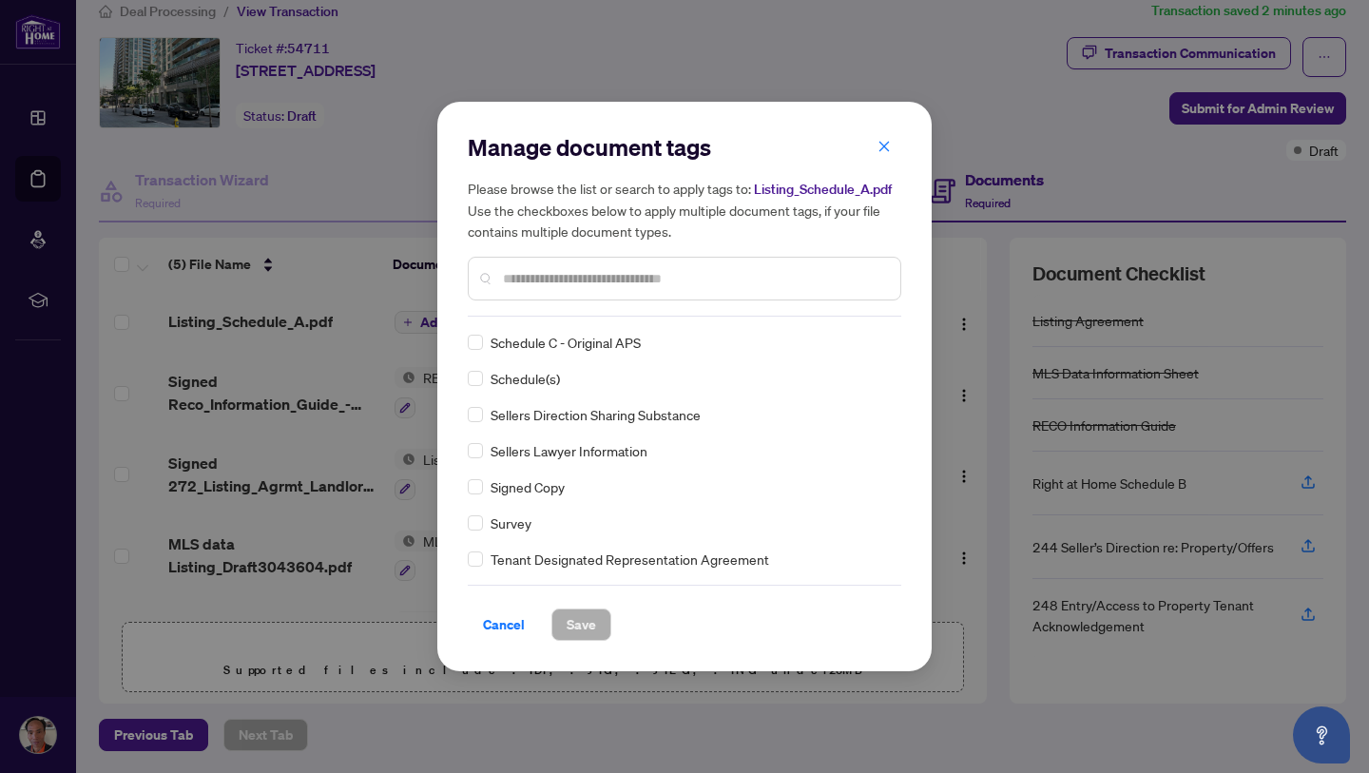
scroll to position [4044, 0]
click at [591, 624] on span "Save" at bounding box center [581, 625] width 29 height 30
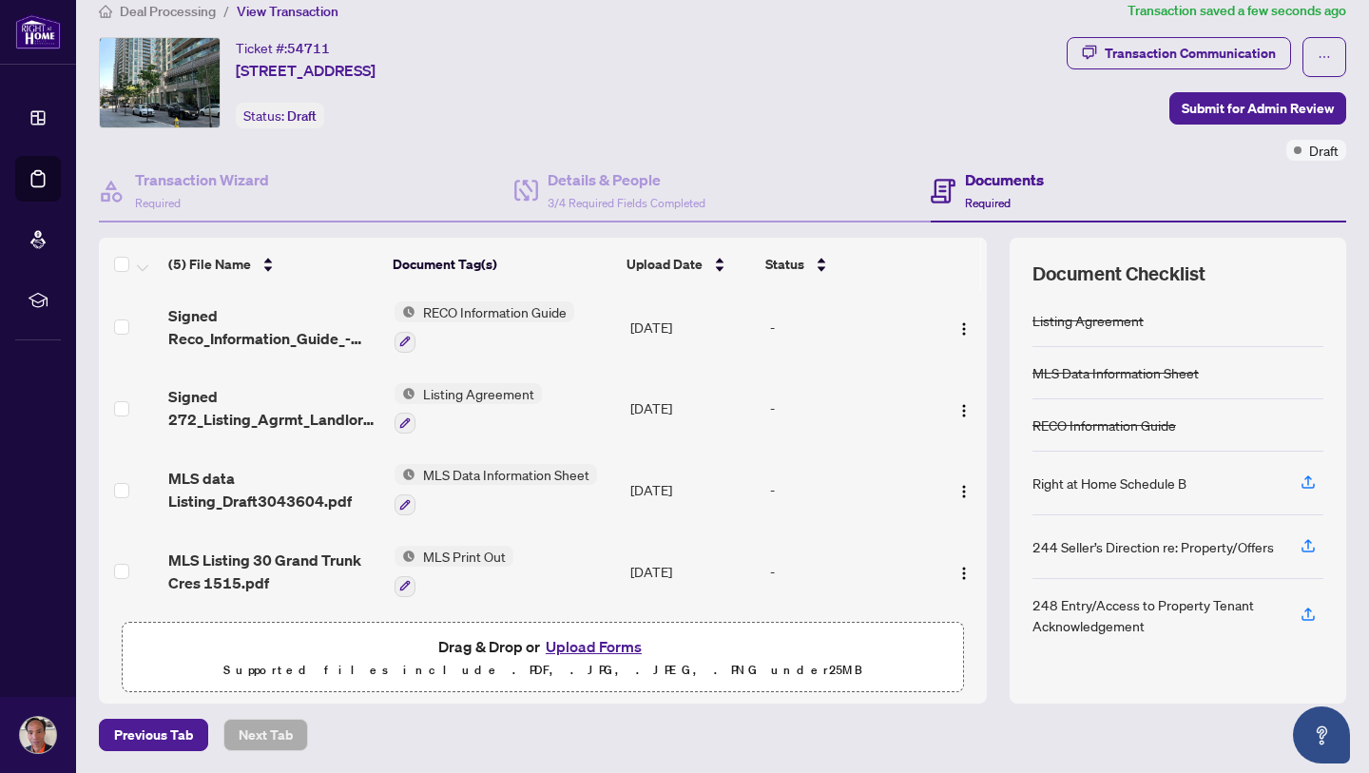
scroll to position [0, 0]
click at [1269, 106] on span "Submit for Admin Review" at bounding box center [1258, 108] width 152 height 30
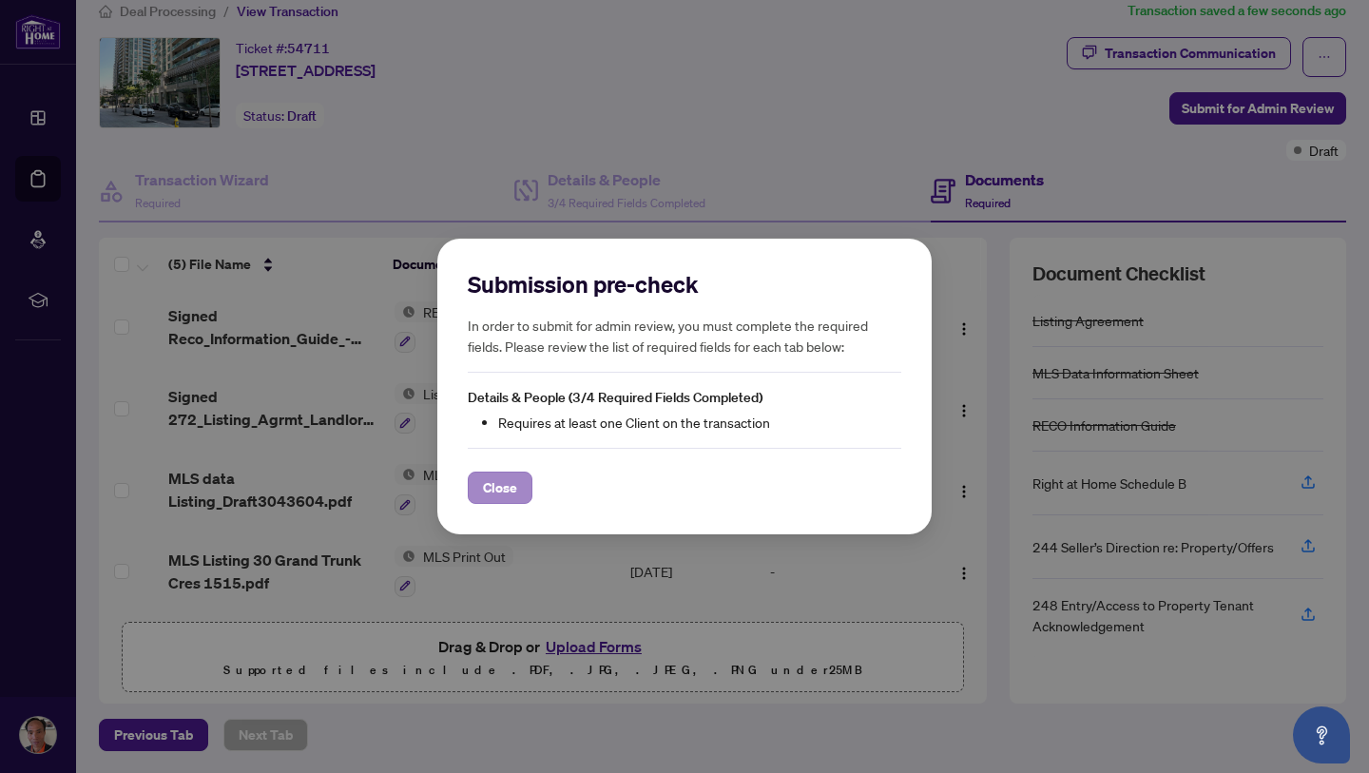
click at [496, 487] on span "Close" at bounding box center [500, 488] width 34 height 30
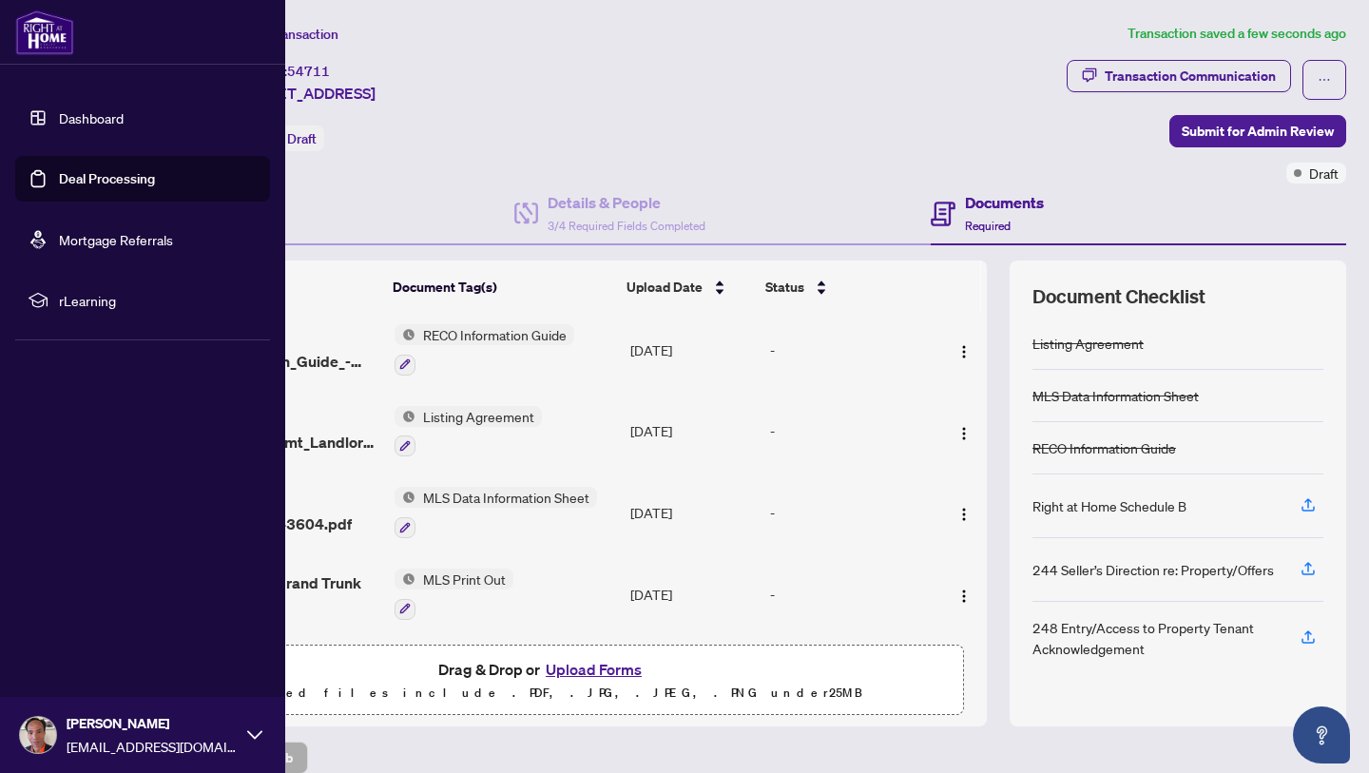
click at [249, 737] on icon at bounding box center [254, 734] width 15 height 15
click at [83, 614] on span "Logout" at bounding box center [76, 622] width 43 height 30
